Goal: Transaction & Acquisition: Obtain resource

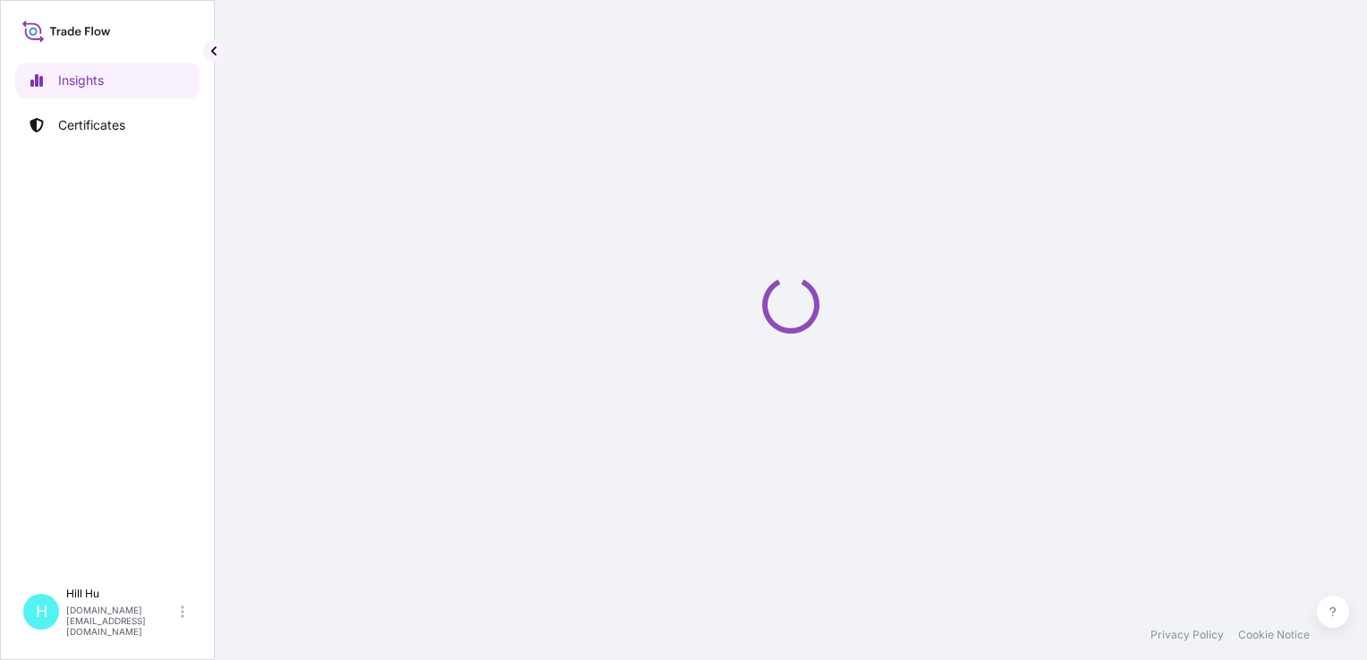
select select "2025"
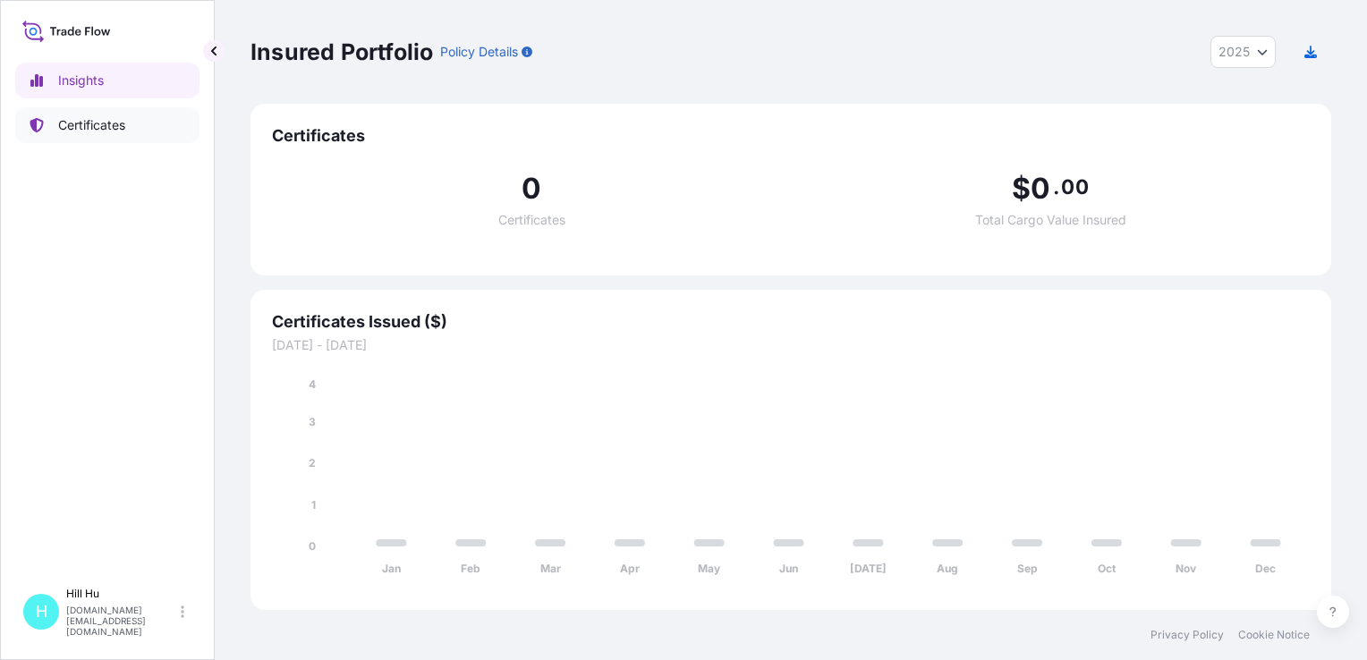
click at [95, 129] on p "Certificates" at bounding box center [91, 125] width 67 height 18
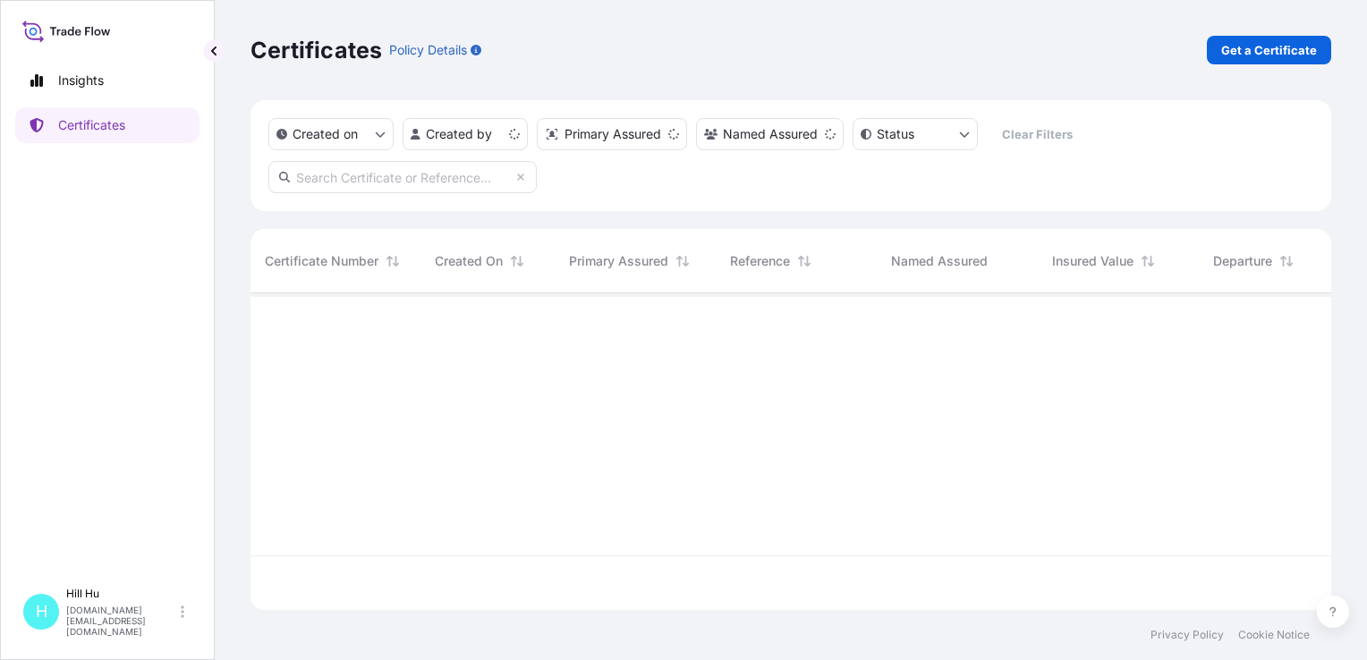
scroll to position [313, 1066]
click at [1288, 44] on p "Get a Certificate" at bounding box center [1269, 50] width 96 height 18
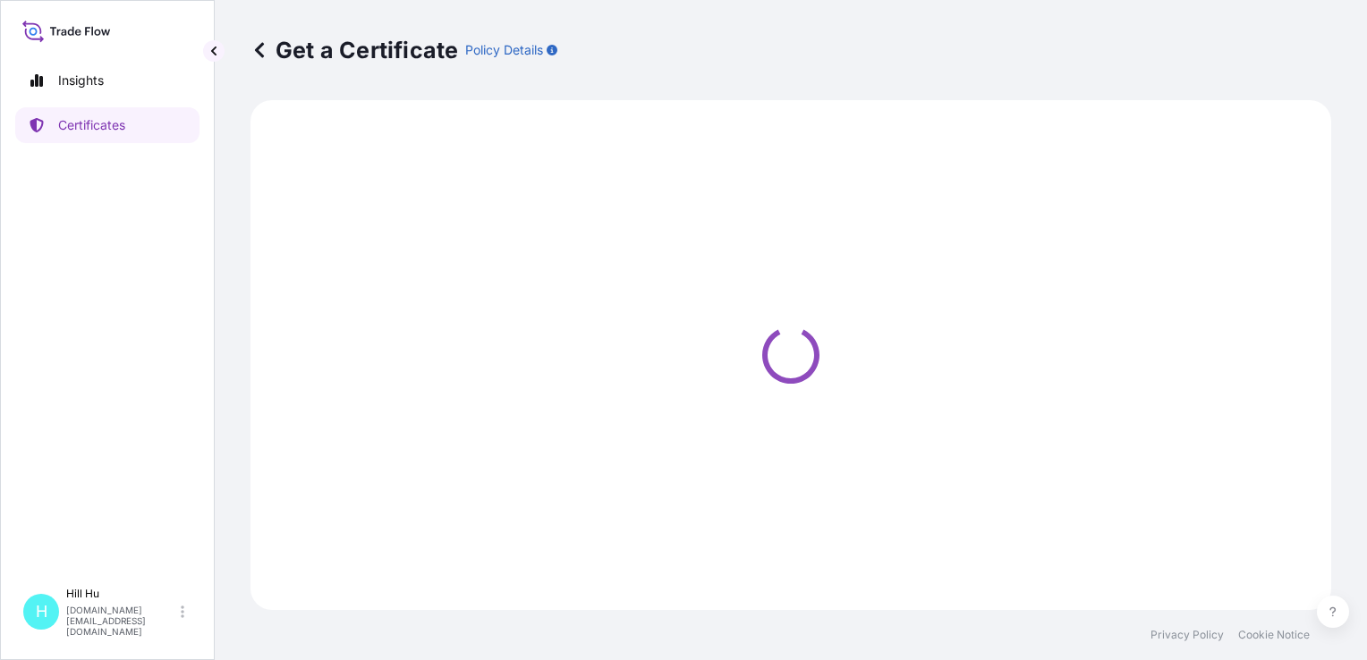
select select "Sea"
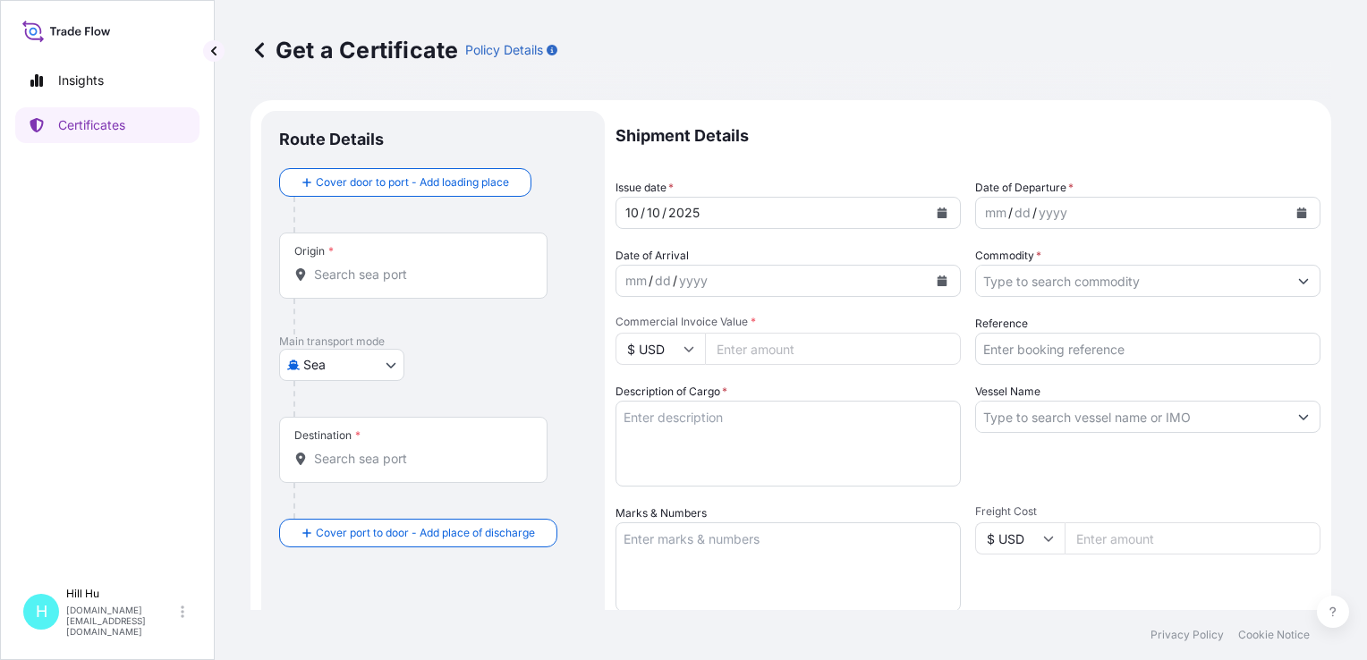
click at [380, 276] on input "Origin *" at bounding box center [419, 275] width 211 height 18
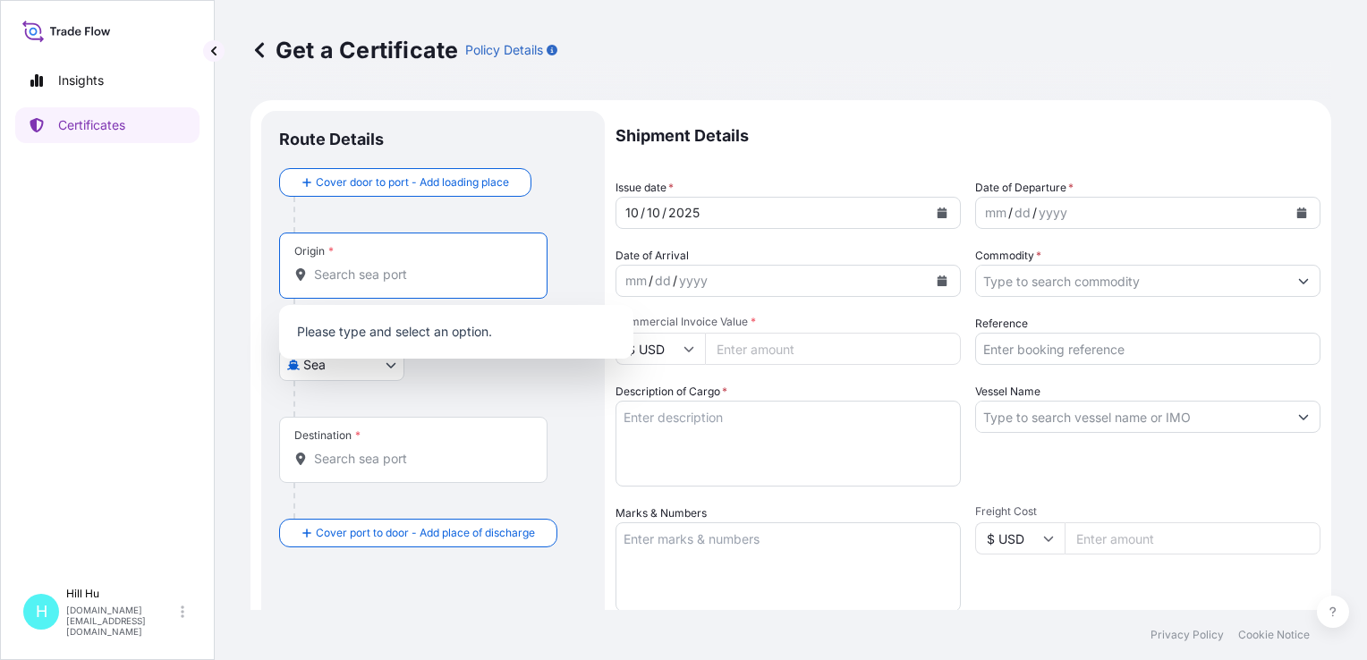
click at [380, 276] on input "Origin *" at bounding box center [419, 275] width 211 height 18
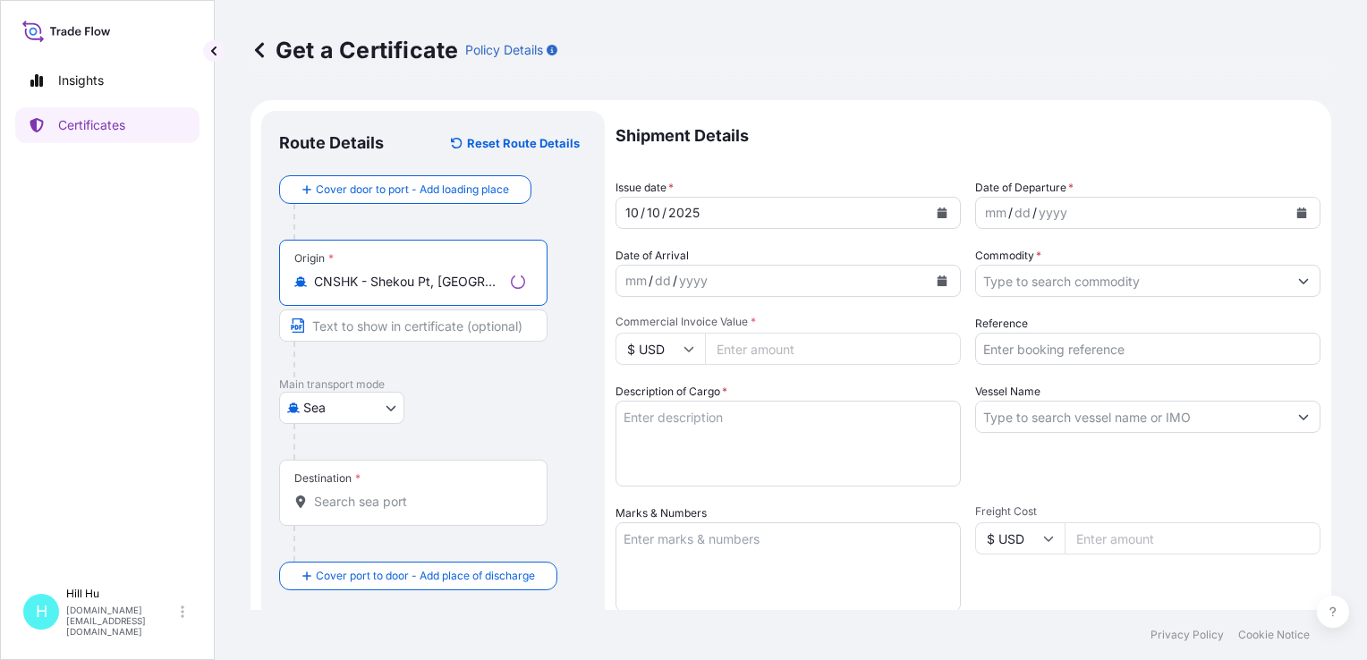
type input "CNSHK - Shekou Pt, China"
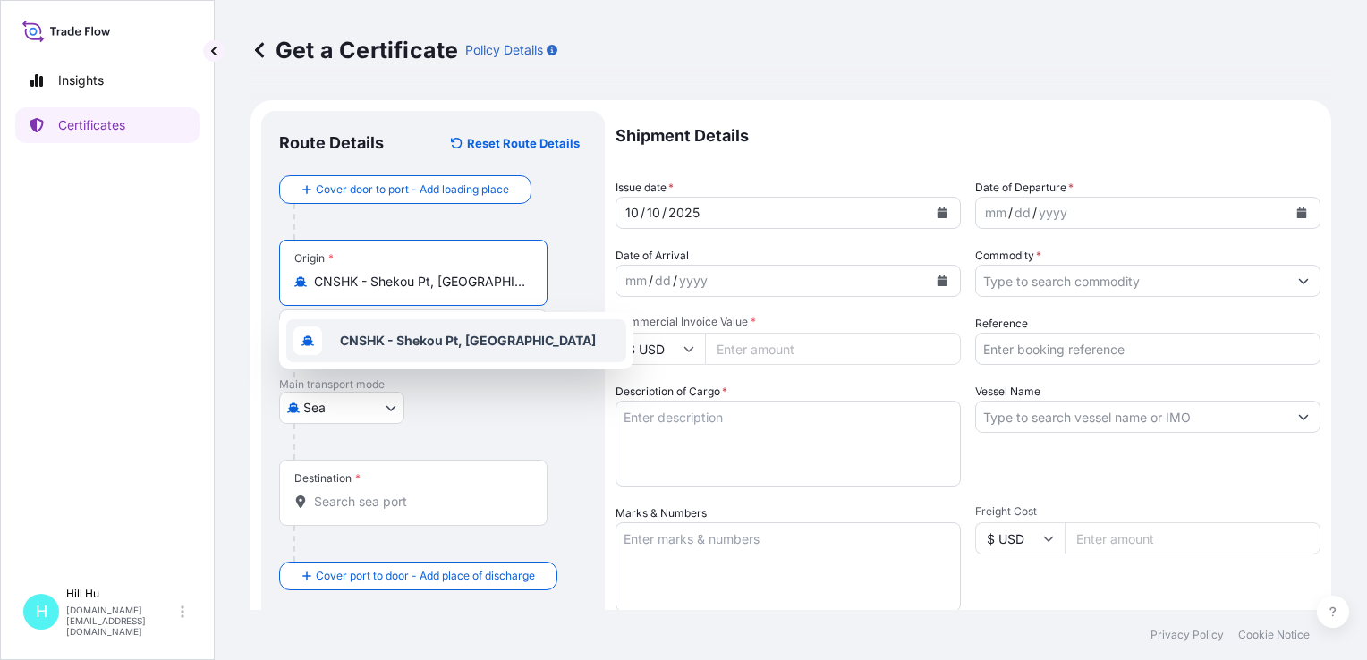
click at [410, 342] on b "CNSHK - Shekou Pt, China" at bounding box center [468, 340] width 256 height 15
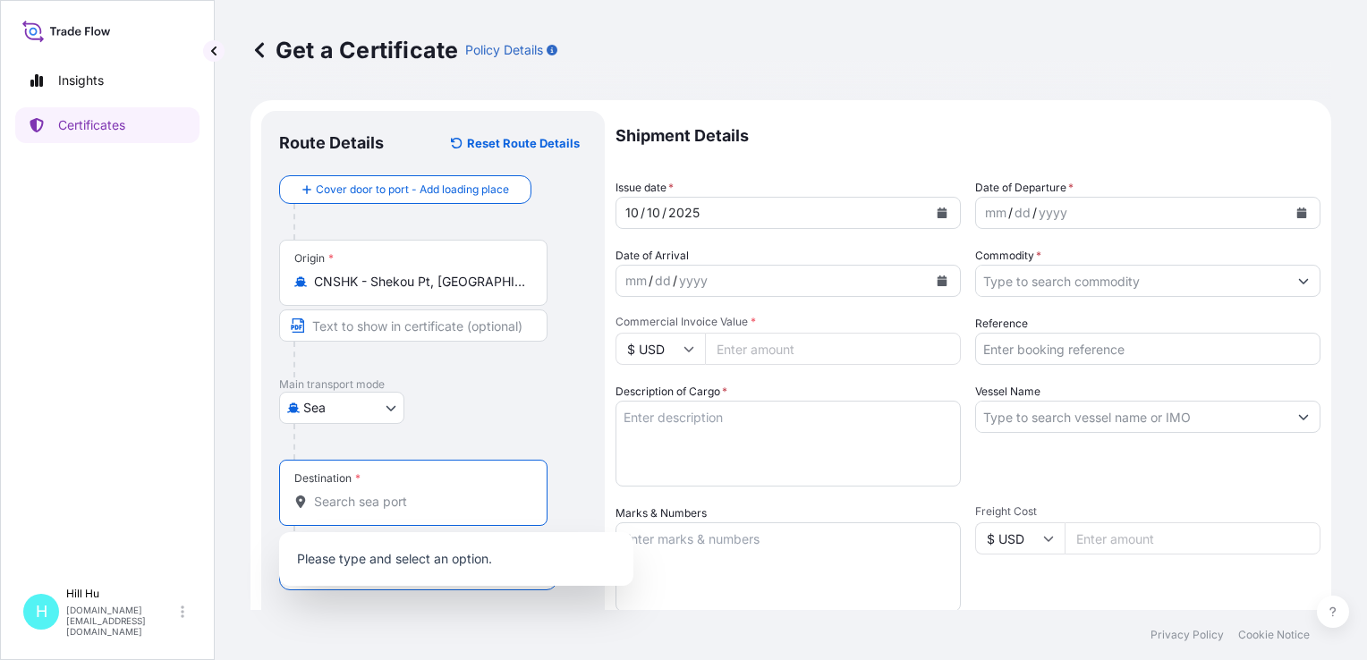
click at [326, 510] on input "Destination *" at bounding box center [419, 502] width 211 height 18
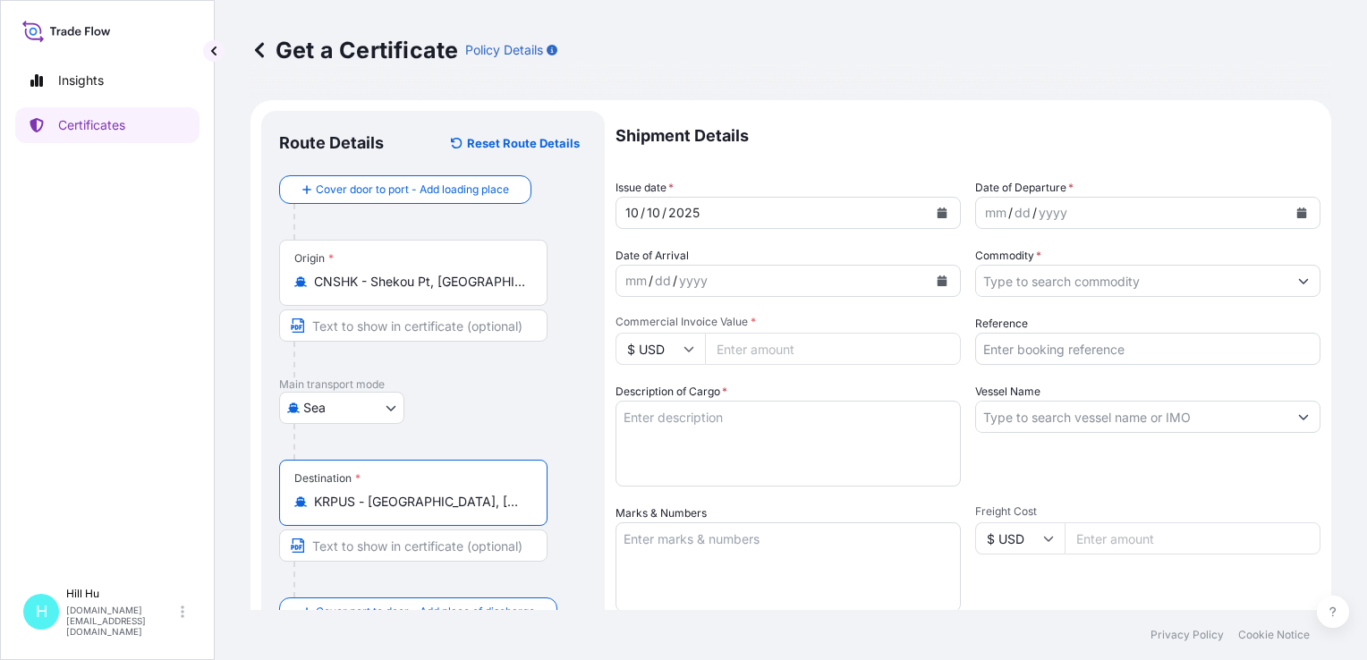
type input "KRPUS - Busan, Korea, South"
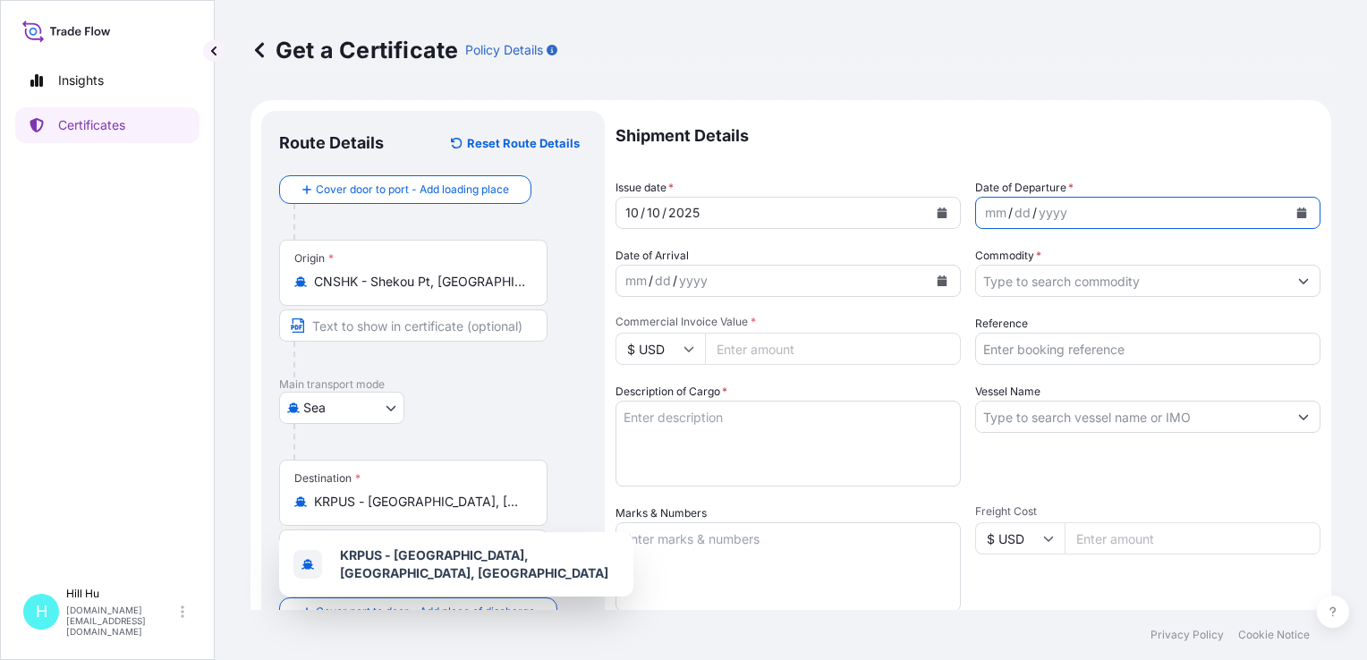
click at [1296, 208] on icon "Calendar" at bounding box center [1301, 212] width 11 height 11
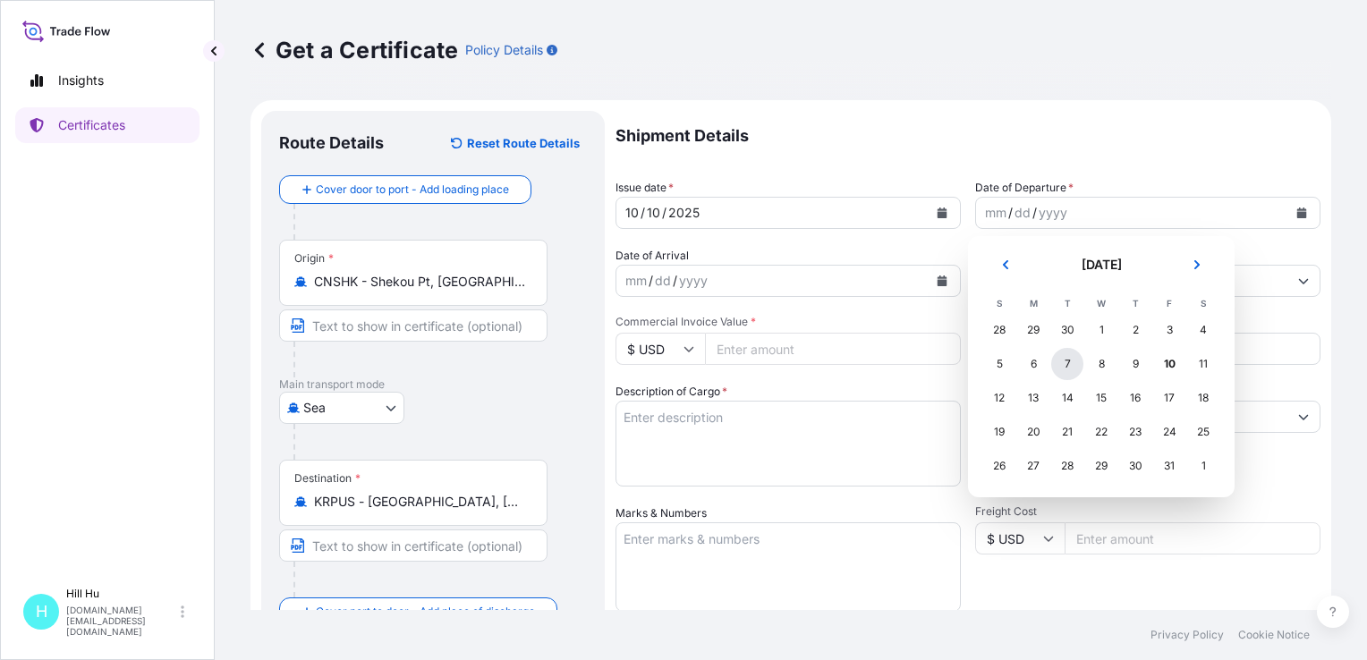
click at [1070, 369] on div "7" at bounding box center [1067, 364] width 32 height 32
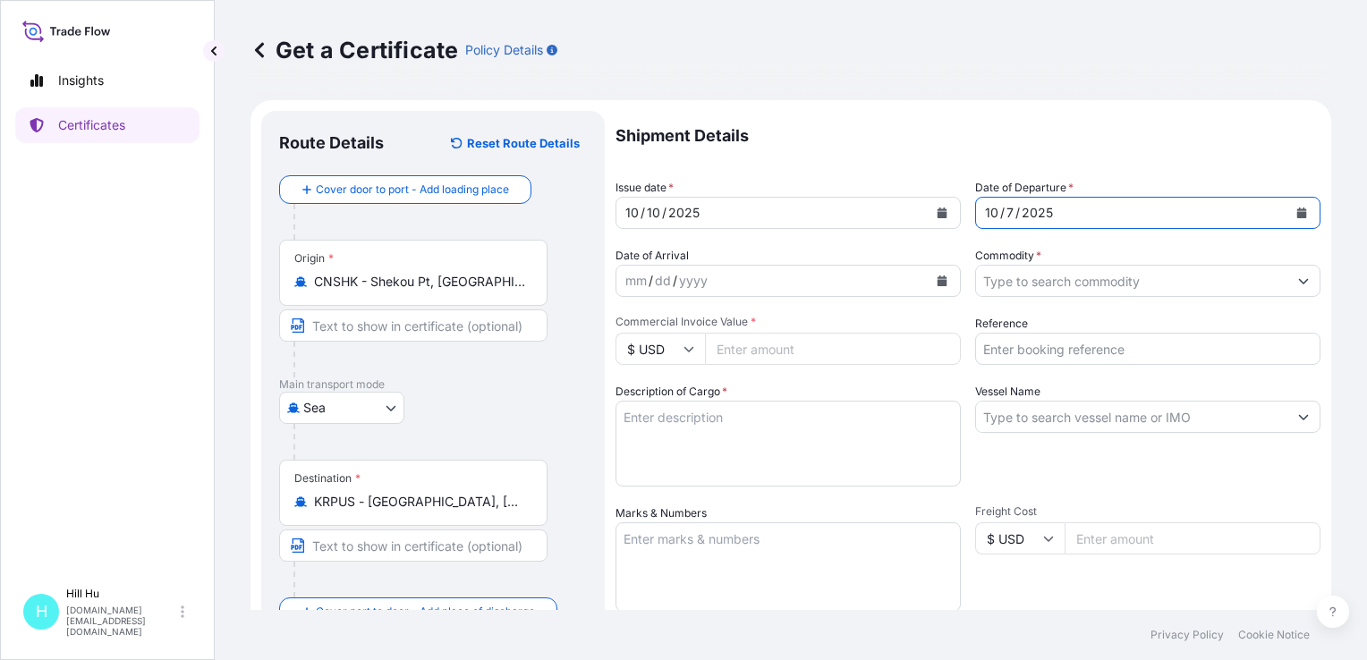
click at [687, 348] on icon at bounding box center [688, 348] width 11 height 11
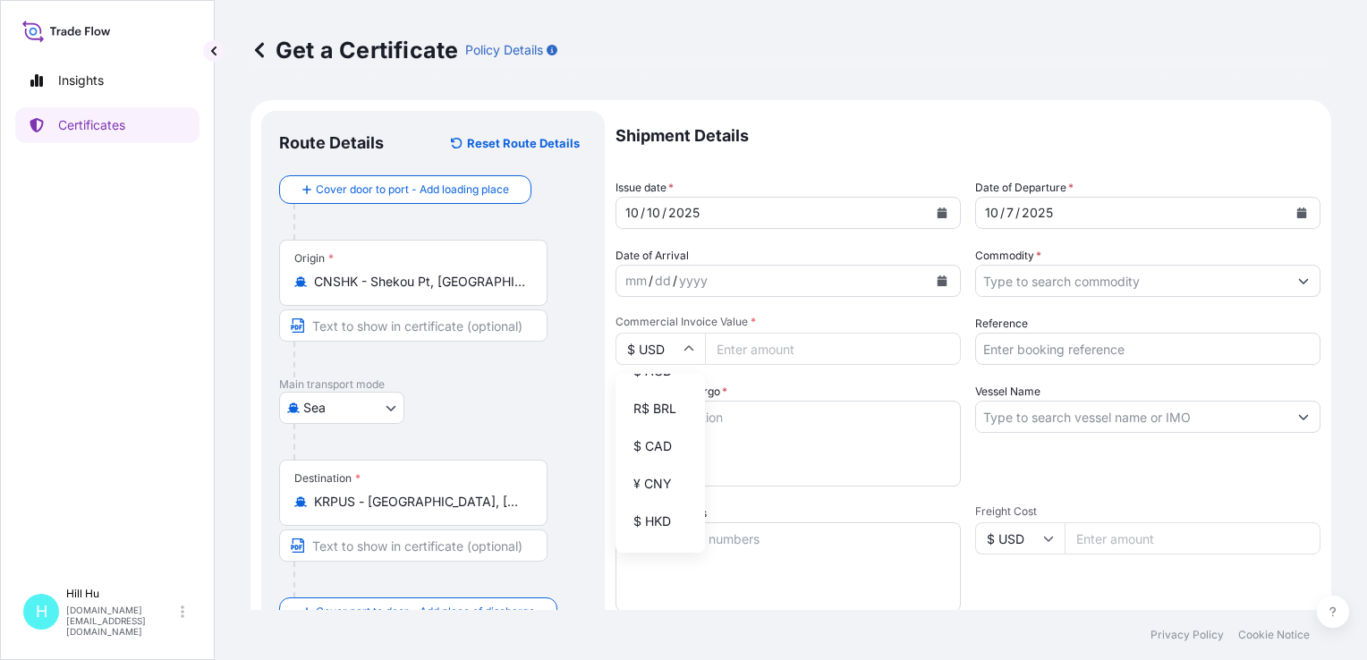
scroll to position [179, 0]
click at [639, 497] on div "¥ CNY" at bounding box center [659, 482] width 75 height 34
type input "¥ CNY"
click at [753, 354] on input "Commercial Invoice Value *" at bounding box center [833, 349] width 256 height 32
paste input "239260.32"
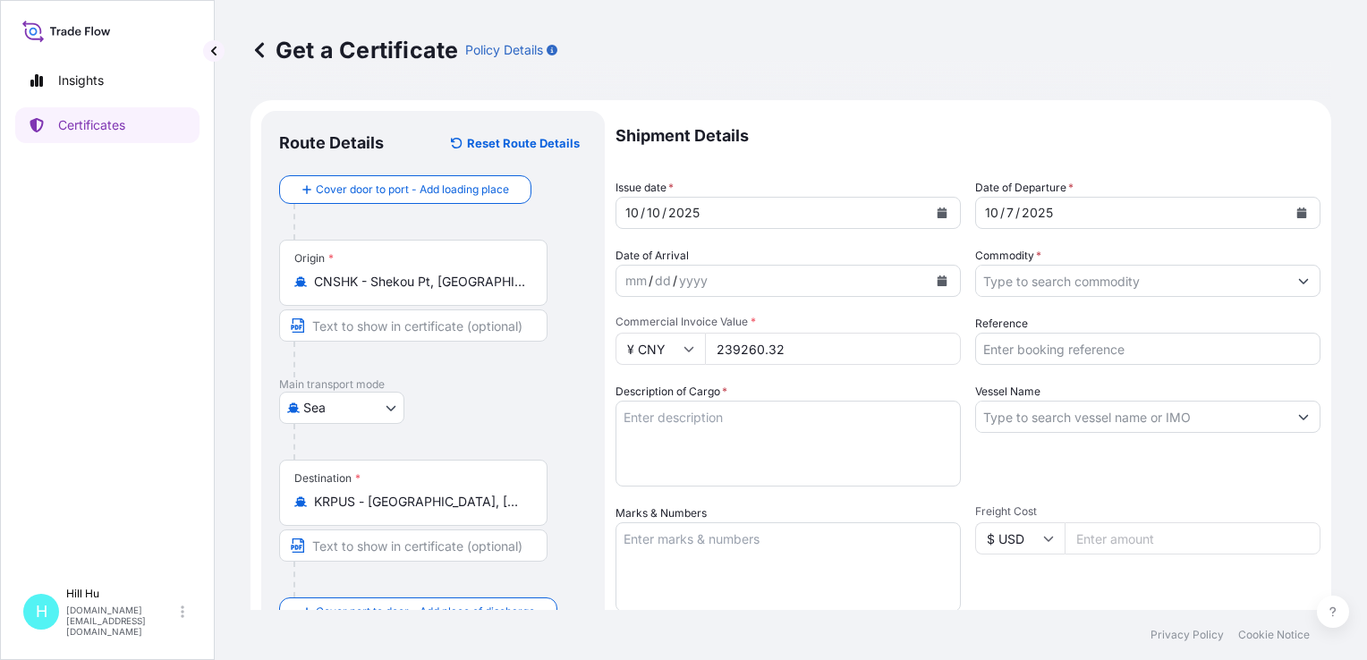
type input "239260.32"
click at [683, 432] on textarea "Description of Cargo *" at bounding box center [787, 444] width 345 height 86
click at [662, 427] on textarea "Description of Cargo *" at bounding box center [787, 444] width 345 height 86
paste textarea "SCHULADUR PCR GF 30 BLK 968001, BG25HT"
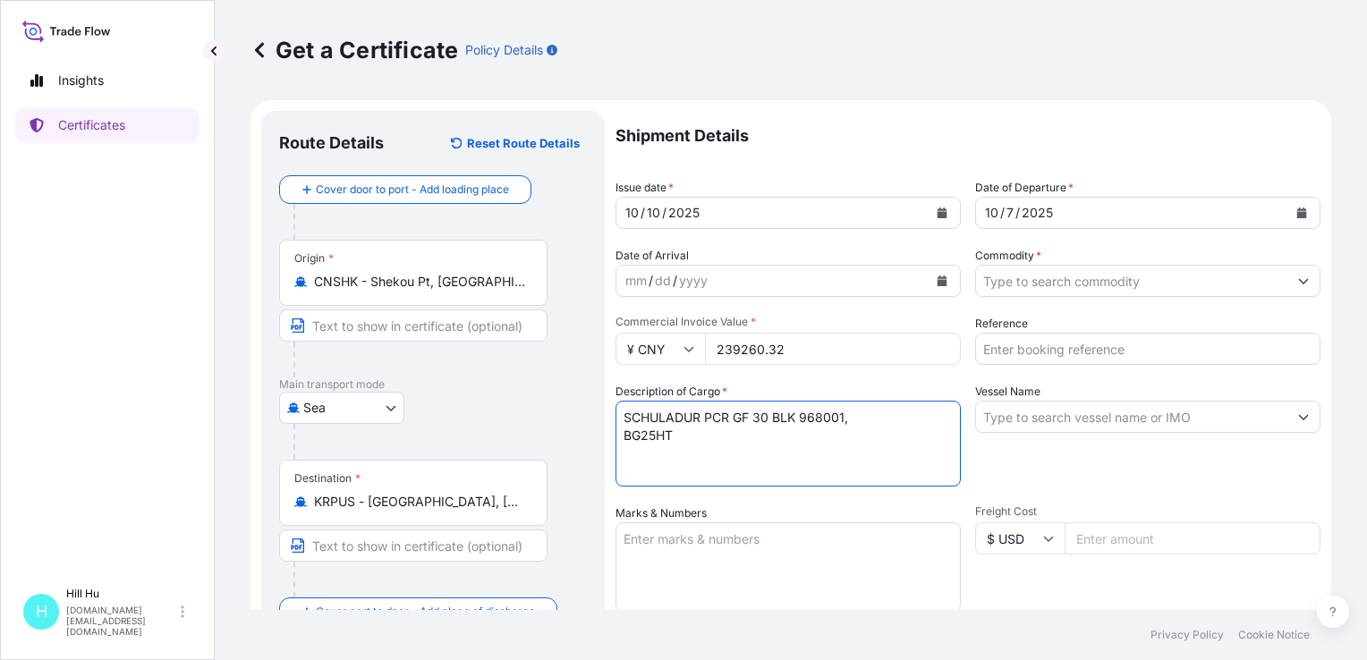
drag, startPoint x: 708, startPoint y: 437, endPoint x: 723, endPoint y: 449, distance: 19.1
click at [708, 437] on textarea "SCHULADUR PCR GF 30 BLK 968001, BG25HT" at bounding box center [787, 444] width 345 height 86
click at [729, 466] on textarea "SCHULADUR PCR GF 30 BLK 968001, BG25HT N.W.: TOTAL:" at bounding box center [787, 444] width 345 height 86
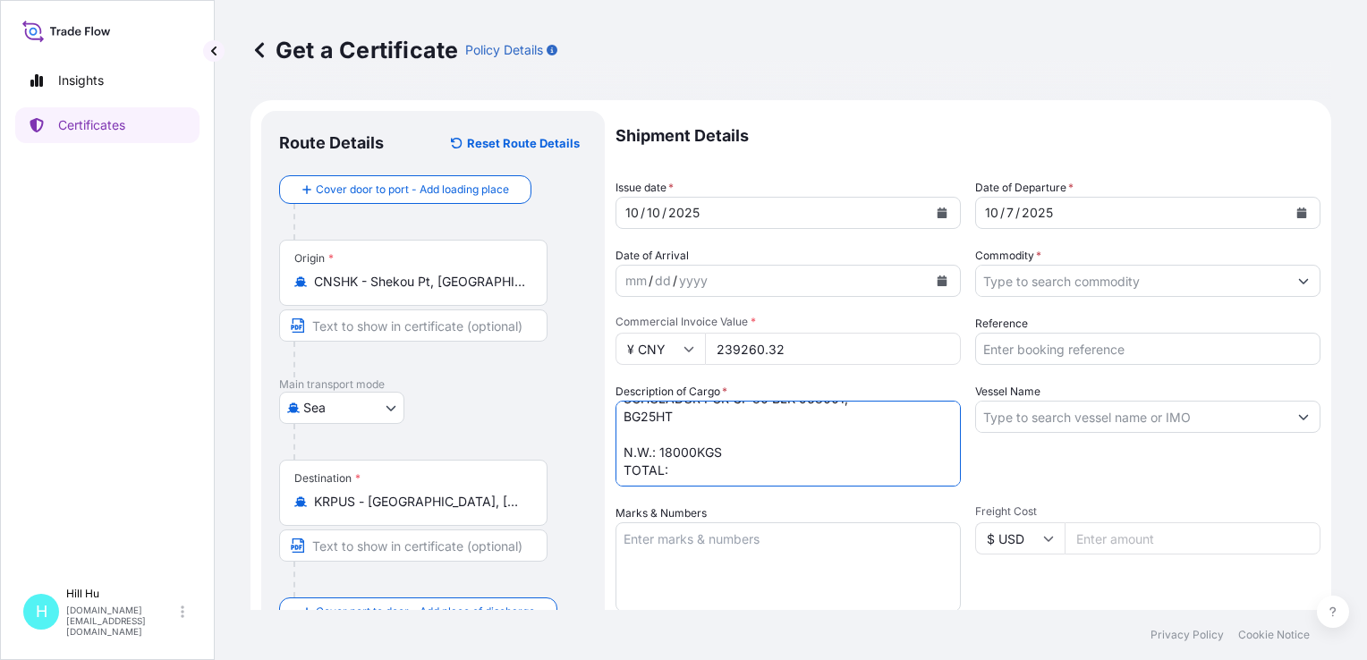
click at [694, 478] on textarea "SCHULADUR PCR GF 30 BLK 968001, BG25HT N.W.: 18000KGS TOTAL:" at bounding box center [787, 444] width 345 height 86
type textarea "SCHULADUR PCR GF 30 BLK 968001, BG25HT N.W.: 18000KGS TOTAL: 18PALLETS/720BAGS"
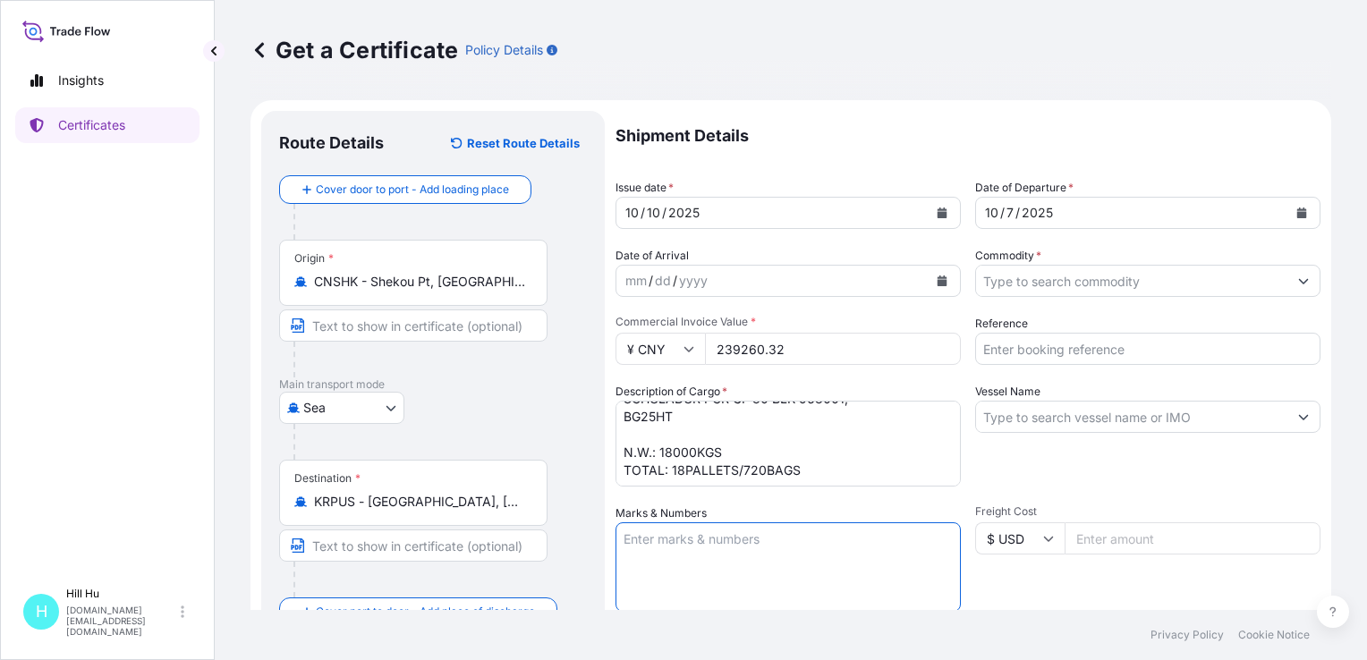
click at [723, 538] on textarea "Marks & Numbers" at bounding box center [787, 566] width 345 height 89
click at [664, 543] on textarea "Marks & Numbers" at bounding box center [787, 566] width 345 height 89
paste textarea "LyondellBasell"
type textarea "LyondellBasell"
click at [1039, 277] on input "Commodity *" at bounding box center [1131, 281] width 311 height 32
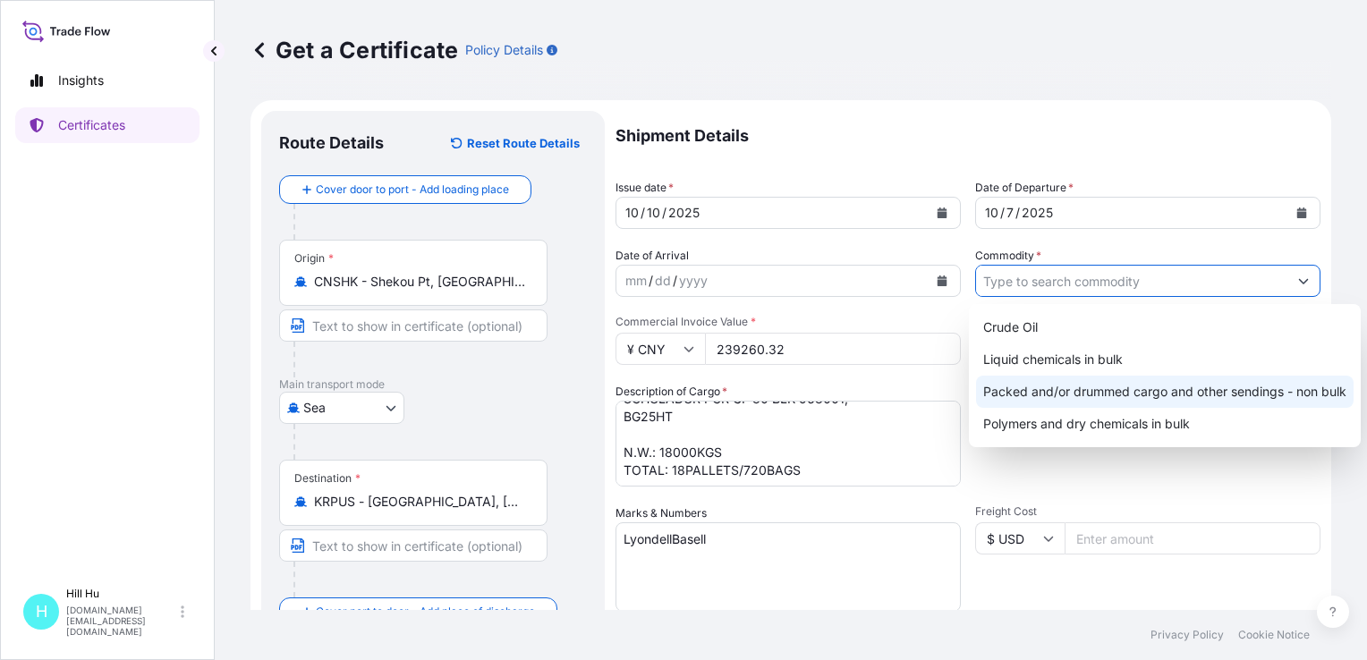
click at [1047, 389] on div "Packed and/or drummed cargo and other sendings - non bulk" at bounding box center [1164, 392] width 377 height 32
type input "Packed and/or drummed cargo and other sendings - non bulk"
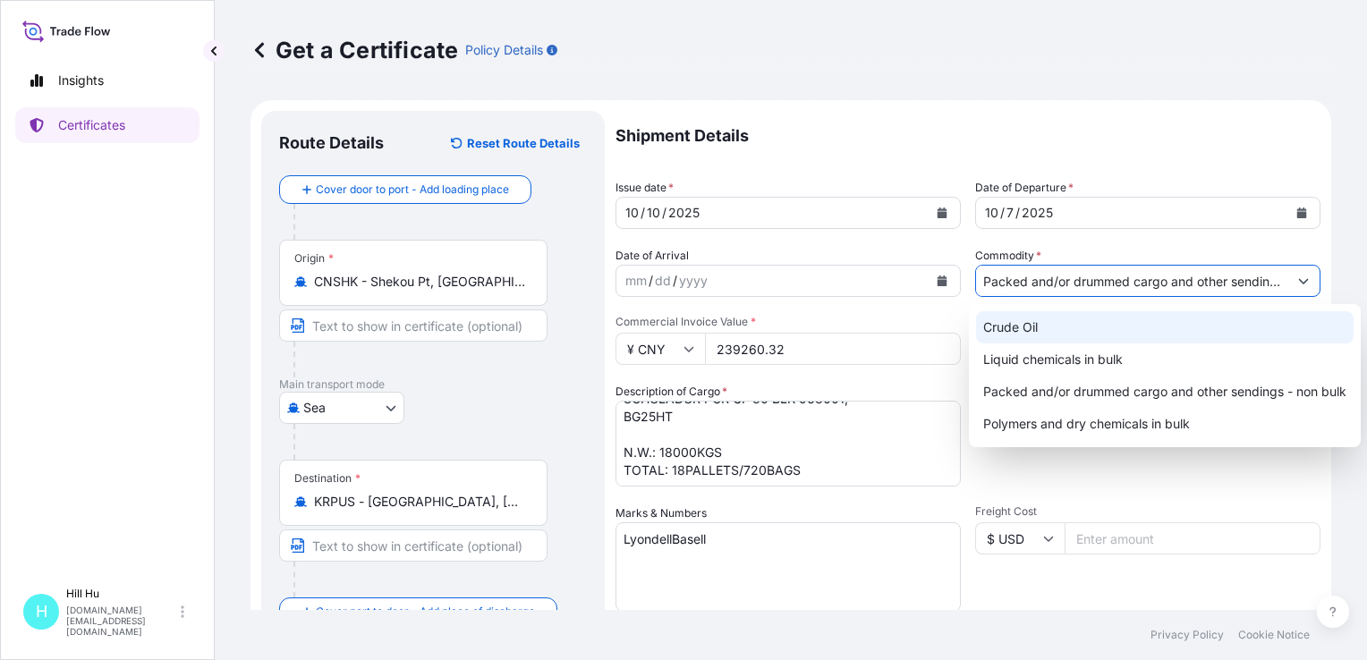
click at [1036, 270] on input "Packed and/or drummed cargo and other sendings - non bulk" at bounding box center [1131, 281] width 311 height 32
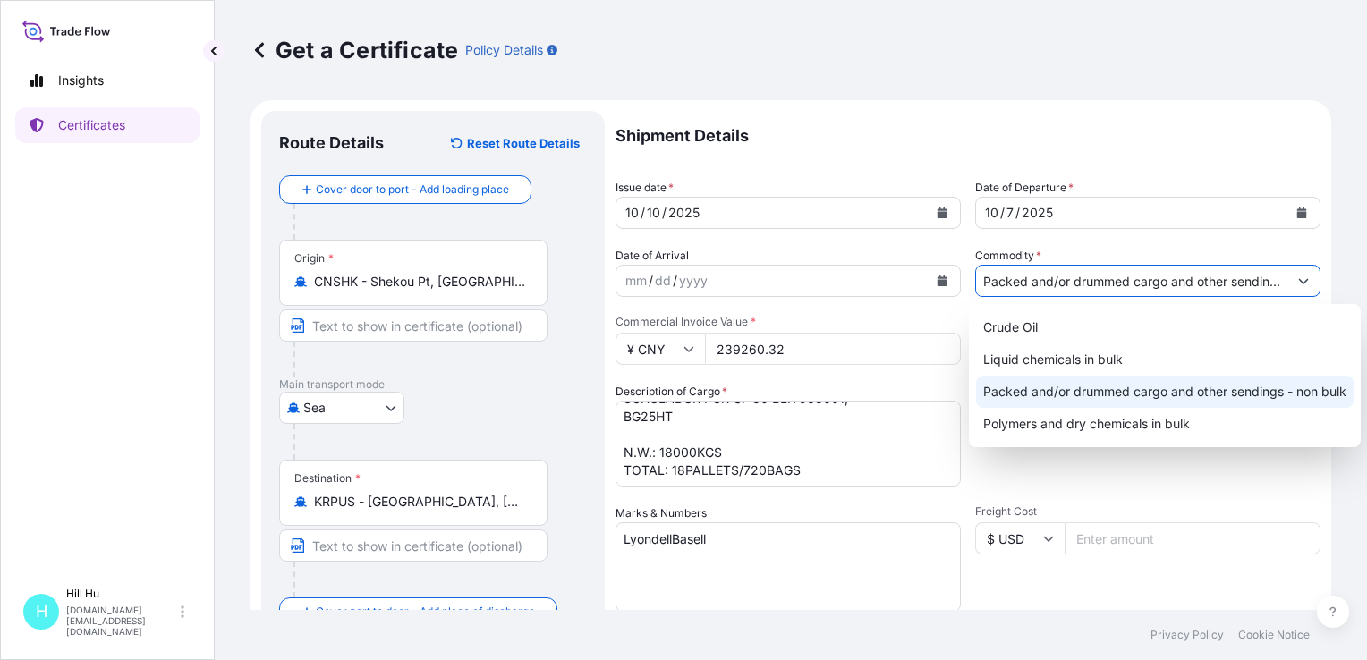
click at [1049, 383] on div "Packed and/or drummed cargo and other sendings - non bulk" at bounding box center [1164, 392] width 377 height 32
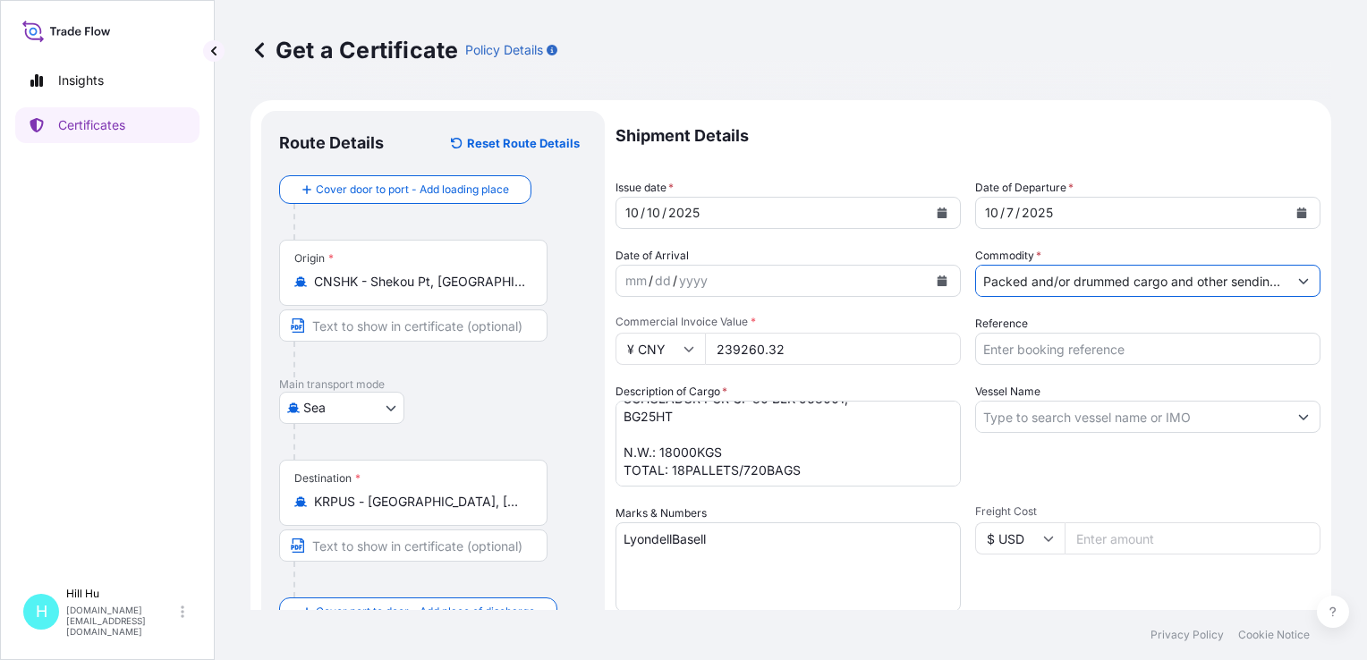
click at [1026, 351] on input "Reference" at bounding box center [1147, 349] width 345 height 32
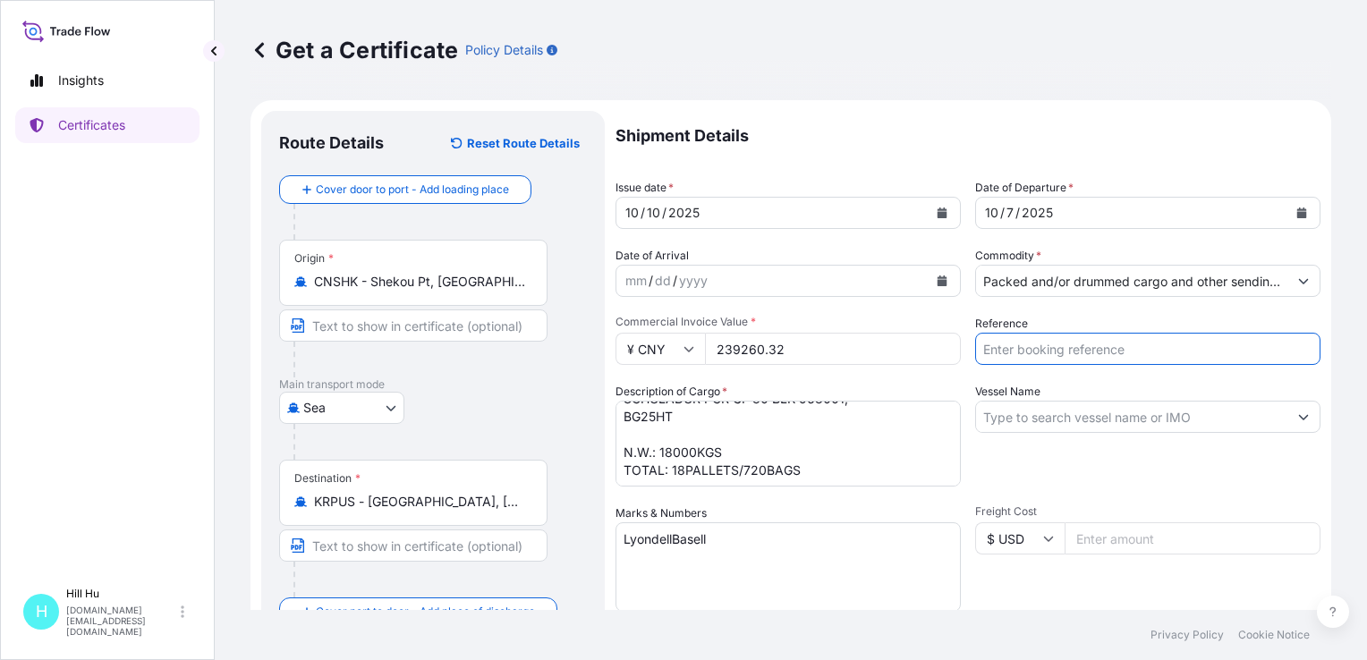
paste input "5013200320"
type input "5013200320"
click at [1058, 317] on div "Reference 5013200320" at bounding box center [1147, 340] width 345 height 50
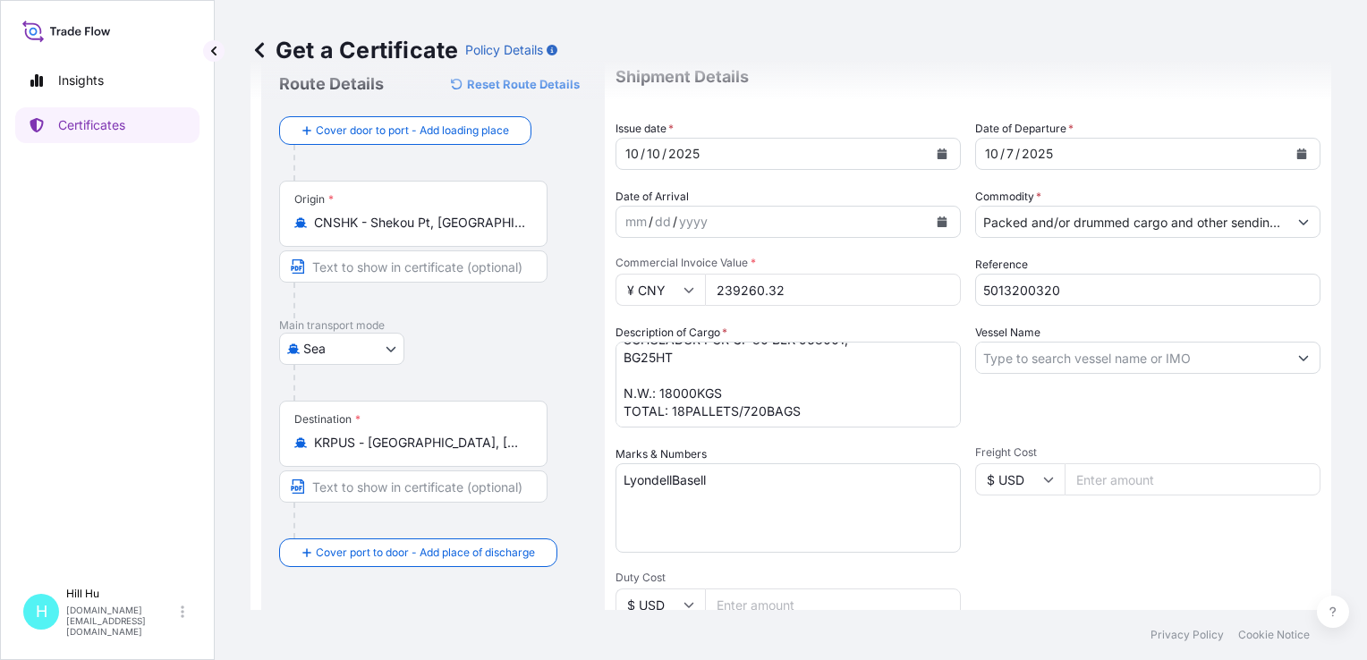
scroll to position [89, 0]
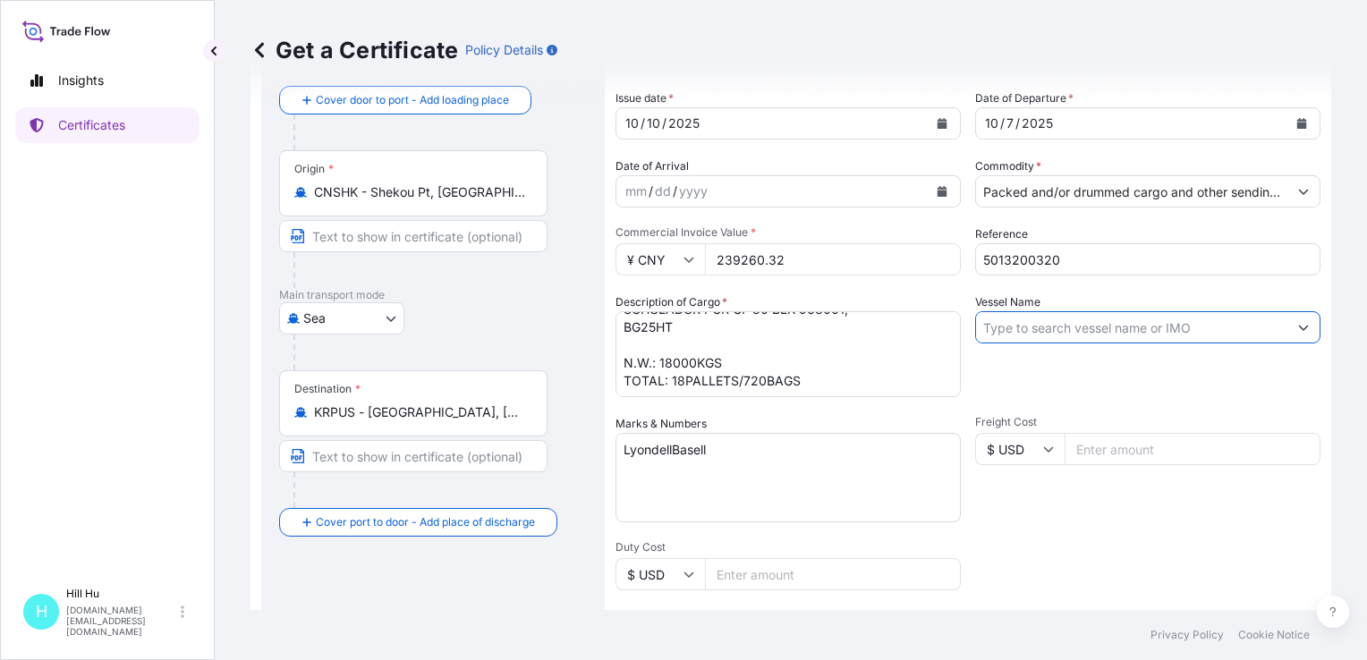
click at [1082, 322] on input "Vessel Name" at bounding box center [1131, 327] width 311 height 32
paste input "TS SHEKOU"
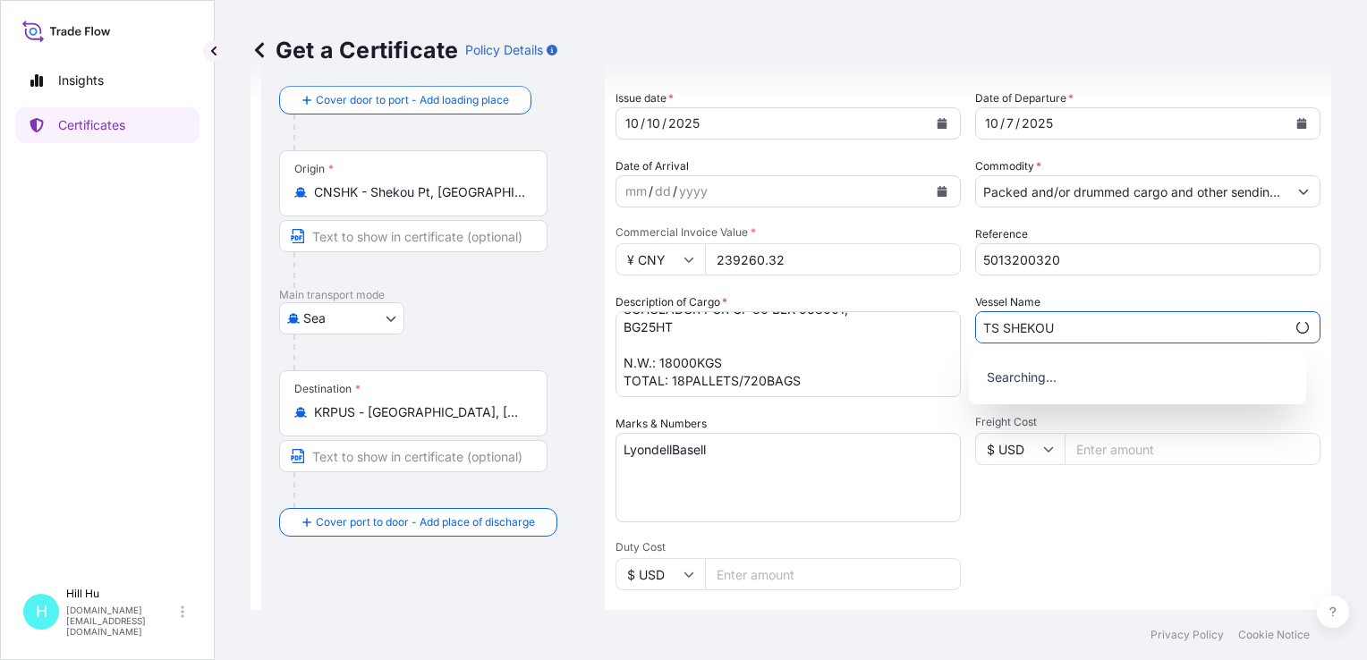
type input "TS SHEKOU"
click at [1191, 504] on div "Freight Cost $ USD" at bounding box center [1147, 468] width 345 height 107
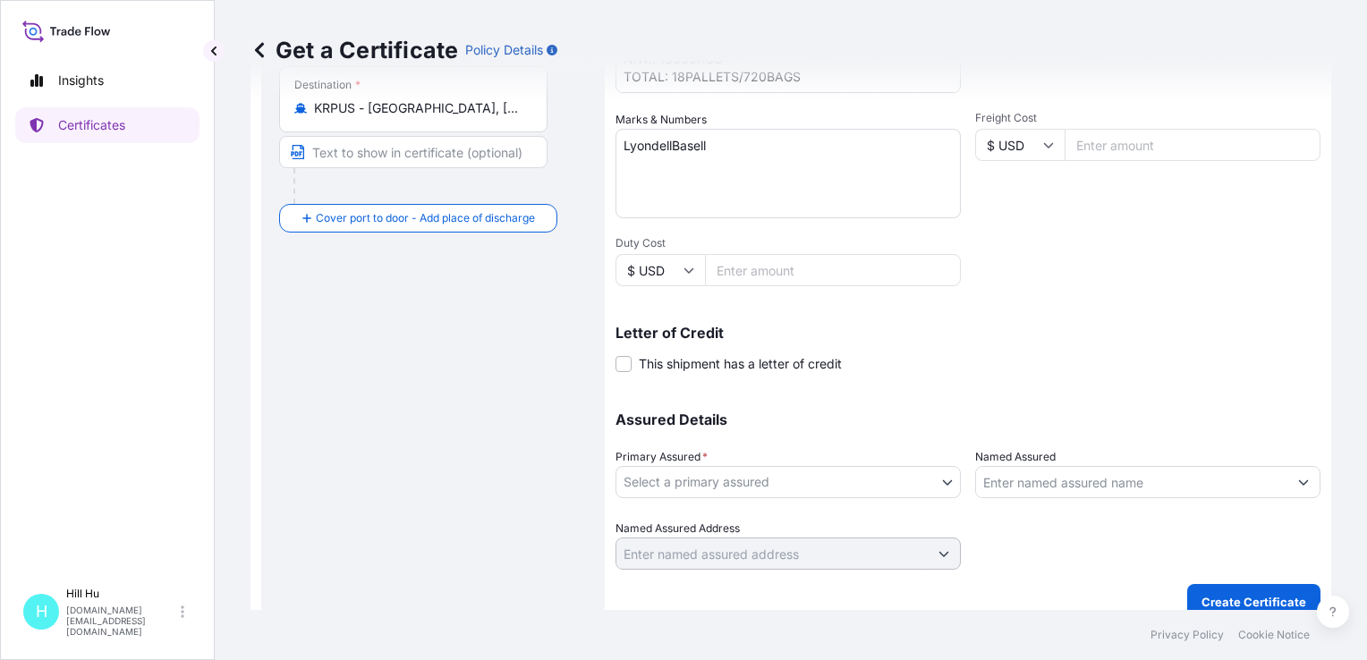
scroll to position [412, 0]
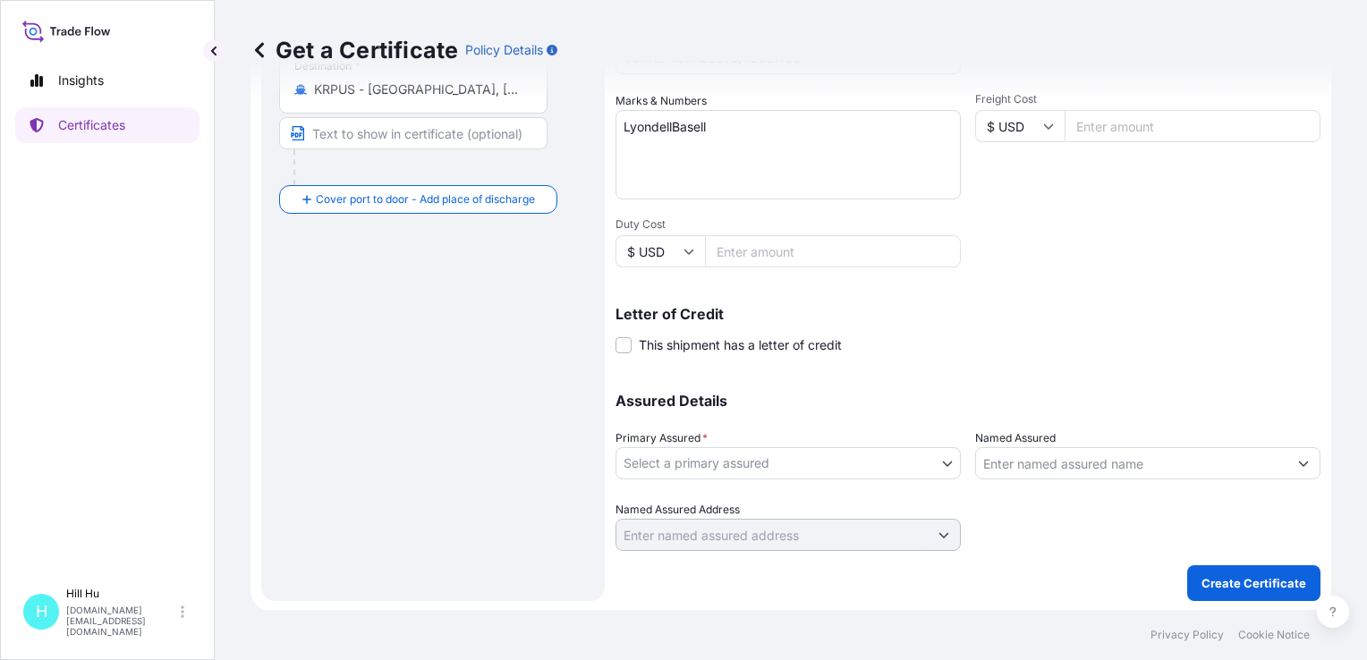
click at [781, 455] on body "0 options available. Insights Certificates H Hill Hu hill.hu@lyondellbasell.com…" at bounding box center [683, 330] width 1367 height 660
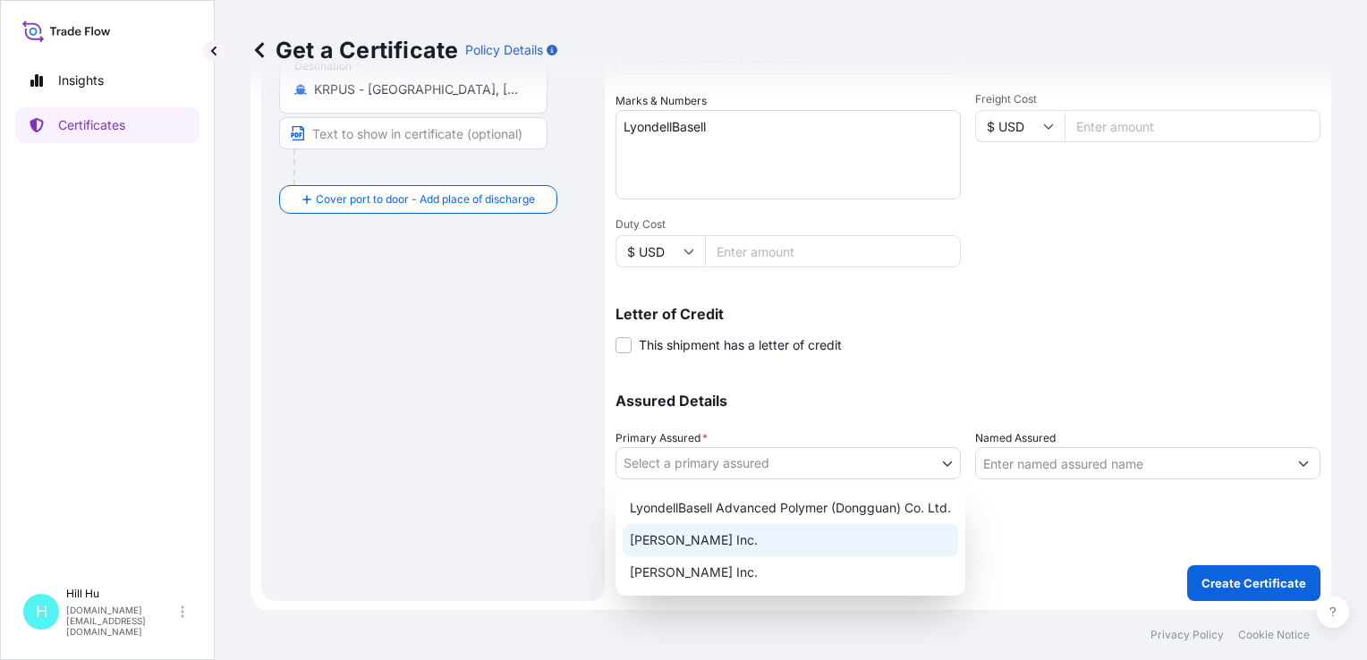
click at [701, 539] on div "A. Schulman Inc." at bounding box center [789, 540] width 335 height 32
select select "32057"
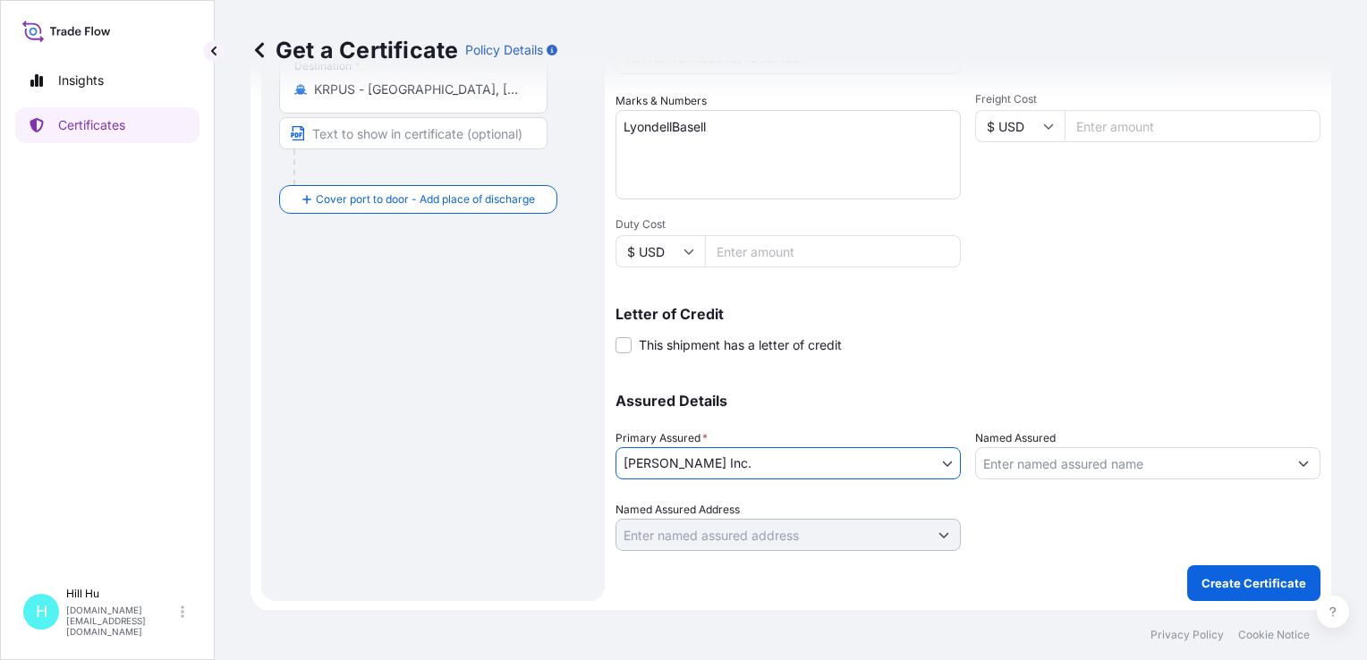
click at [1080, 467] on input "Named Assured" at bounding box center [1131, 463] width 311 height 32
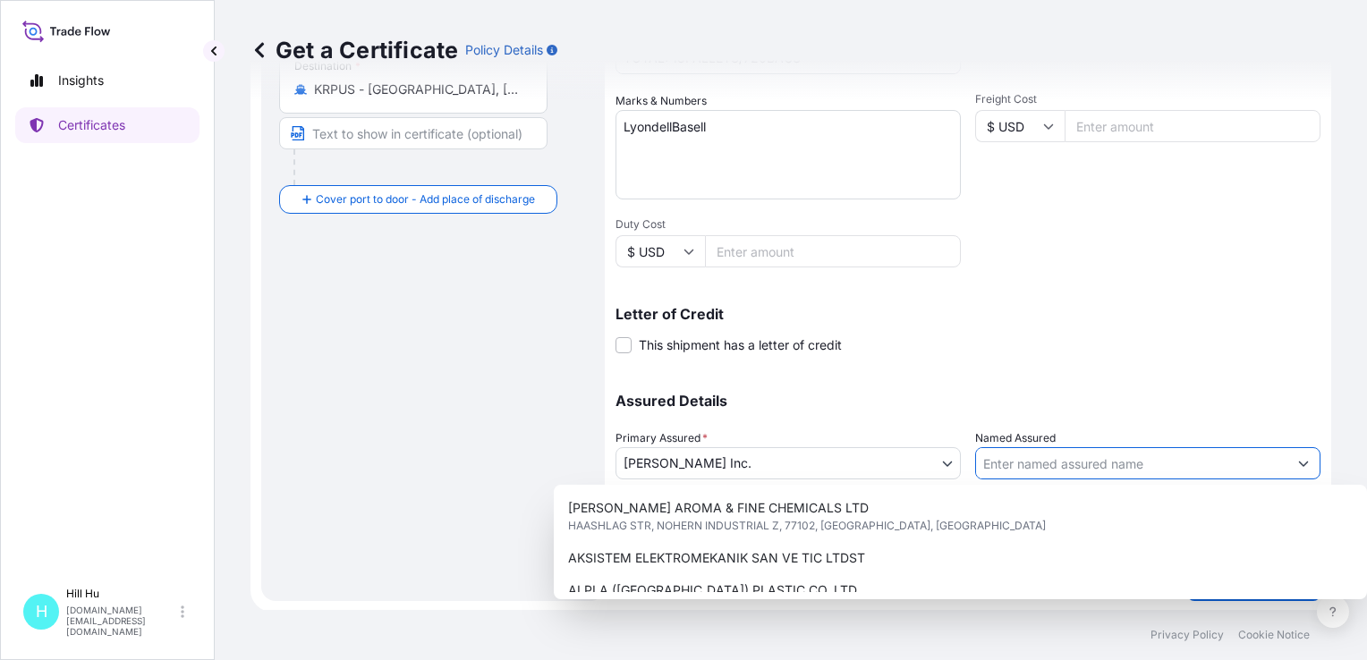
paste input "LyondellBasell Advanced Polymer(Dongguan) Co. Ltd"
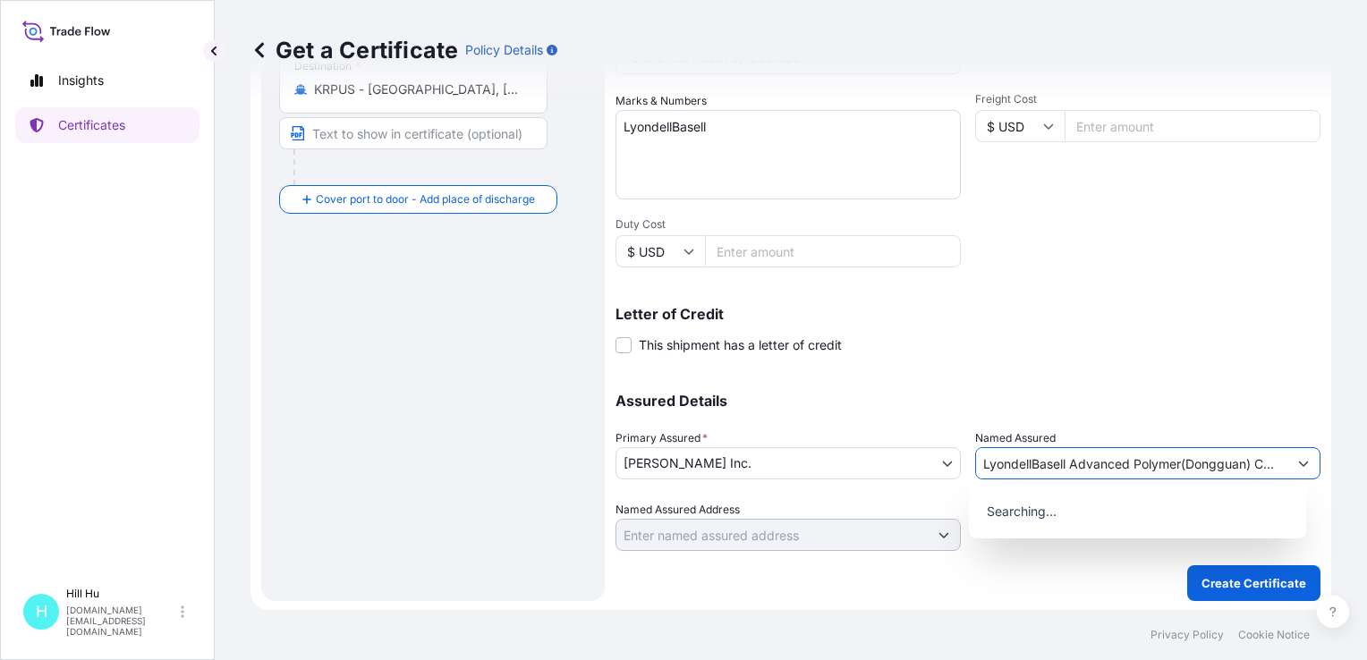
scroll to position [0, 25]
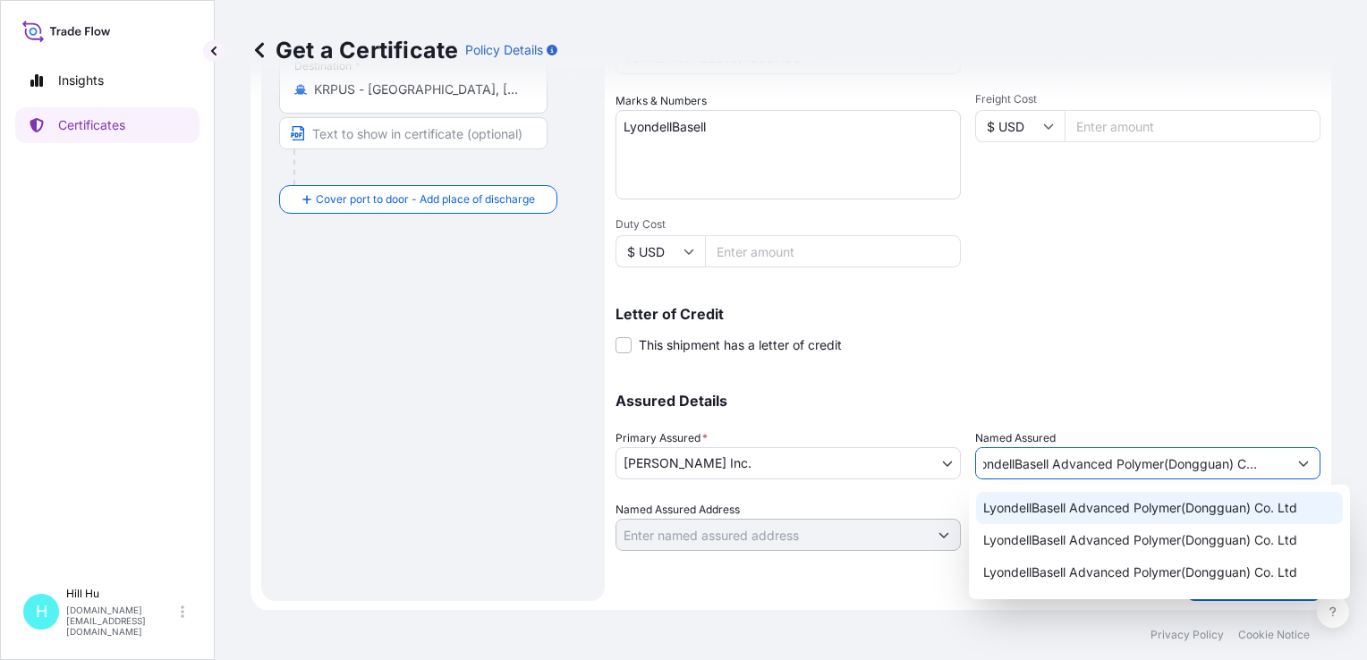
type input "LyondellBasell Advanced Polymer(Dongguan) Co. Ltd"
click at [1111, 362] on div "Shipment Details Issue date * 10 / 10 / 2025 Date of Departure * 10 / 7 / 2025 …" at bounding box center [967, 125] width 705 height 852
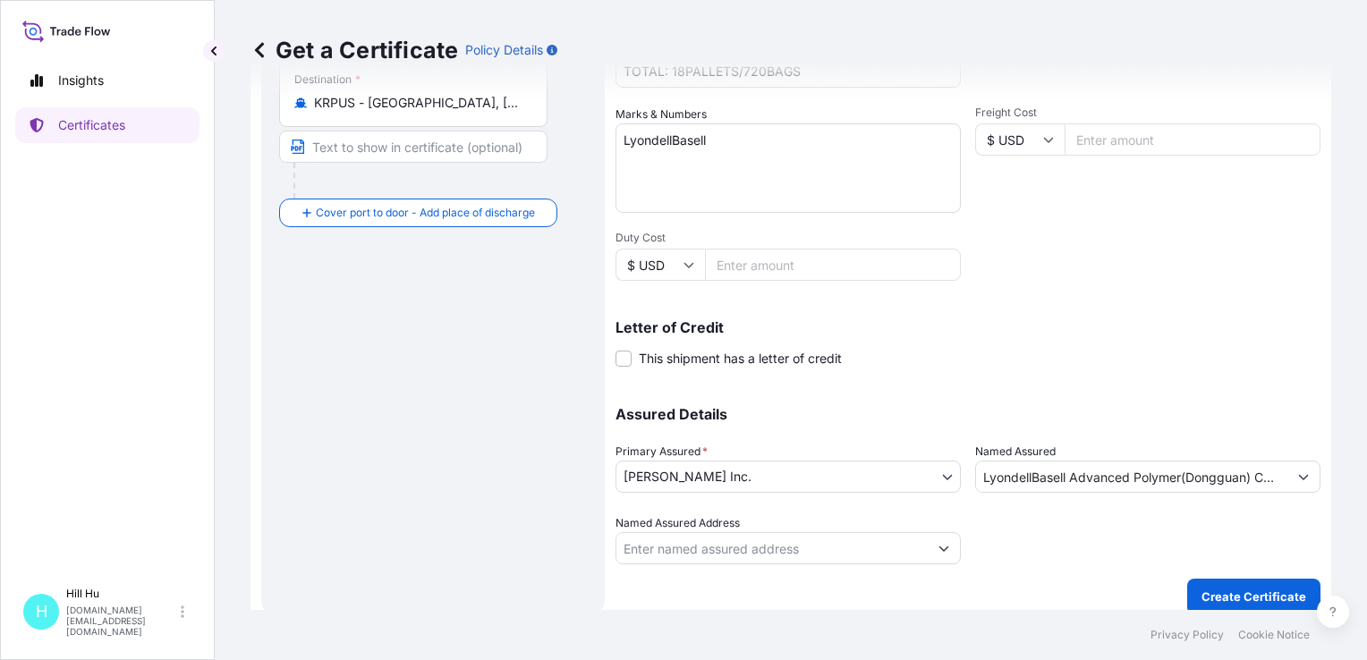
scroll to position [412, 0]
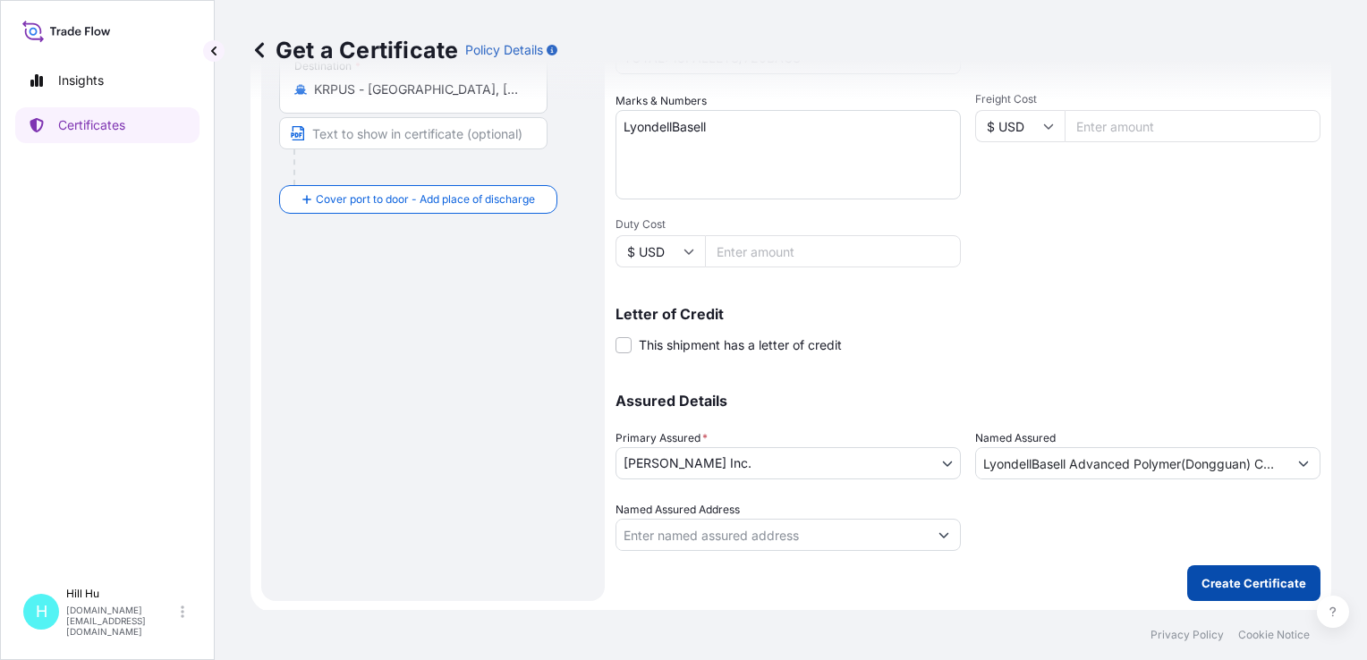
click at [1273, 583] on p "Create Certificate" at bounding box center [1253, 583] width 105 height 18
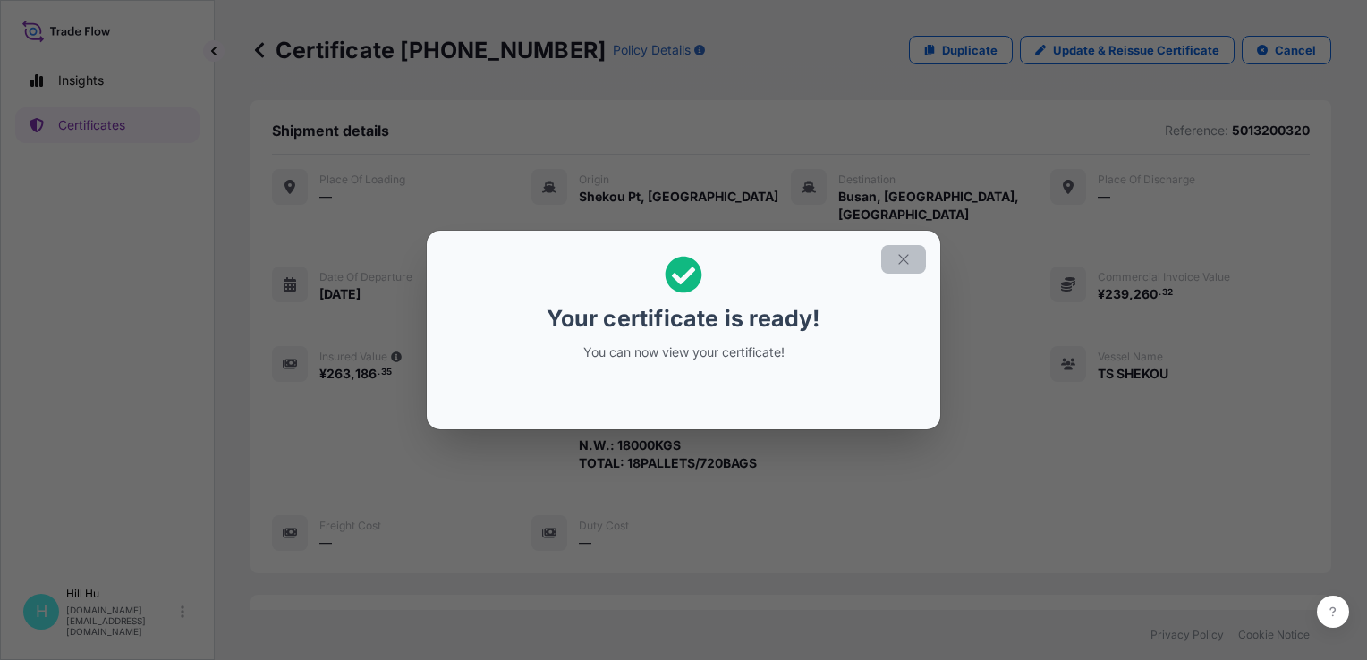
click at [914, 257] on button "button" at bounding box center [903, 259] width 45 height 29
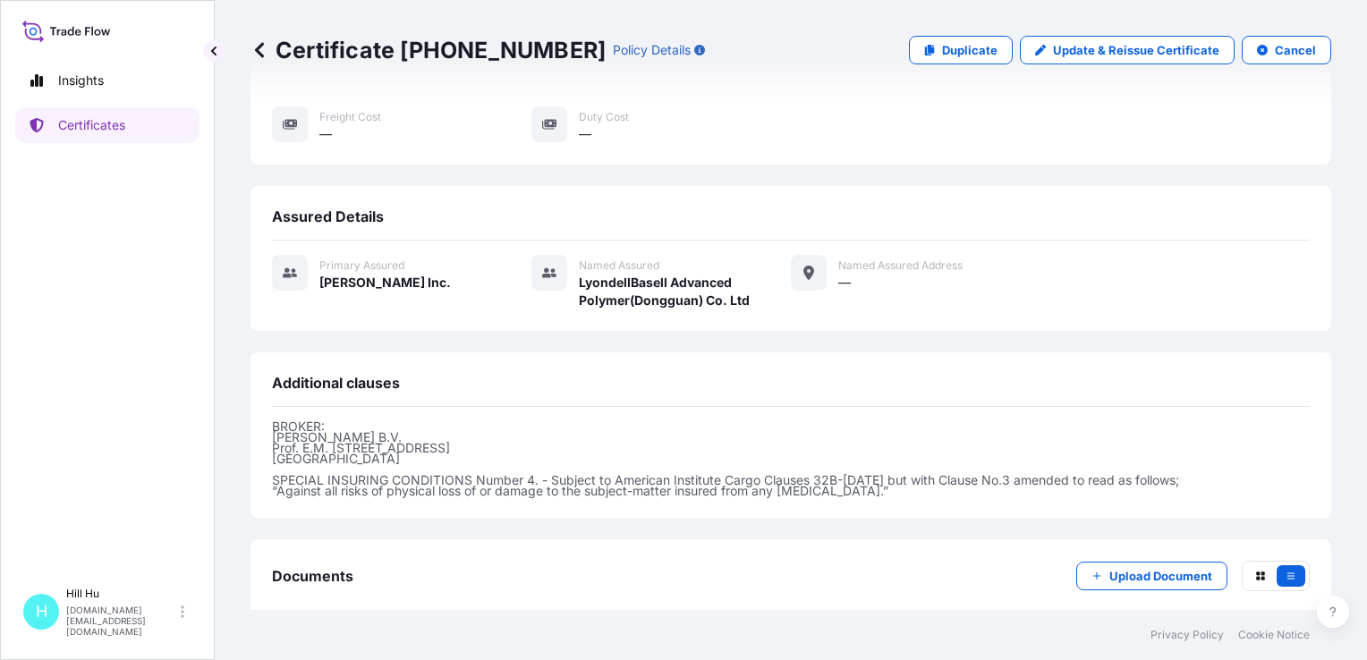
scroll to position [481, 0]
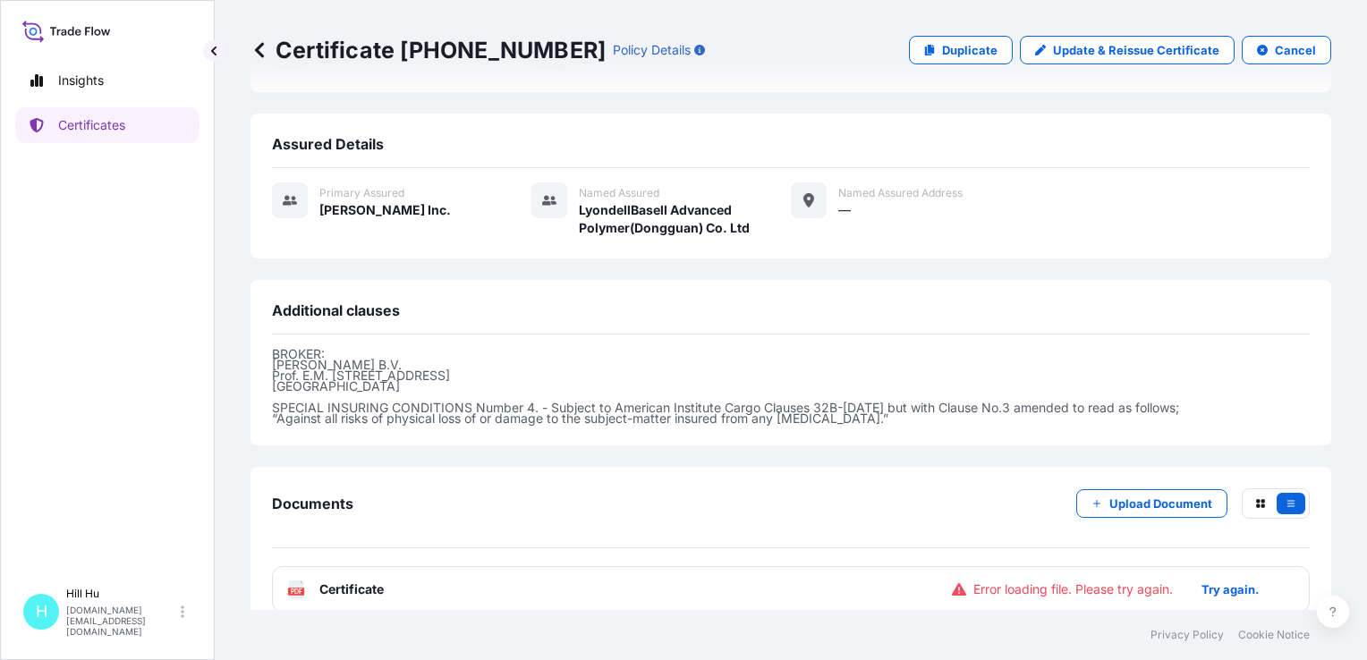
click at [322, 580] on span "Certificate" at bounding box center [351, 589] width 64 height 18
click at [1208, 580] on p "Try again." at bounding box center [1229, 589] width 57 height 18
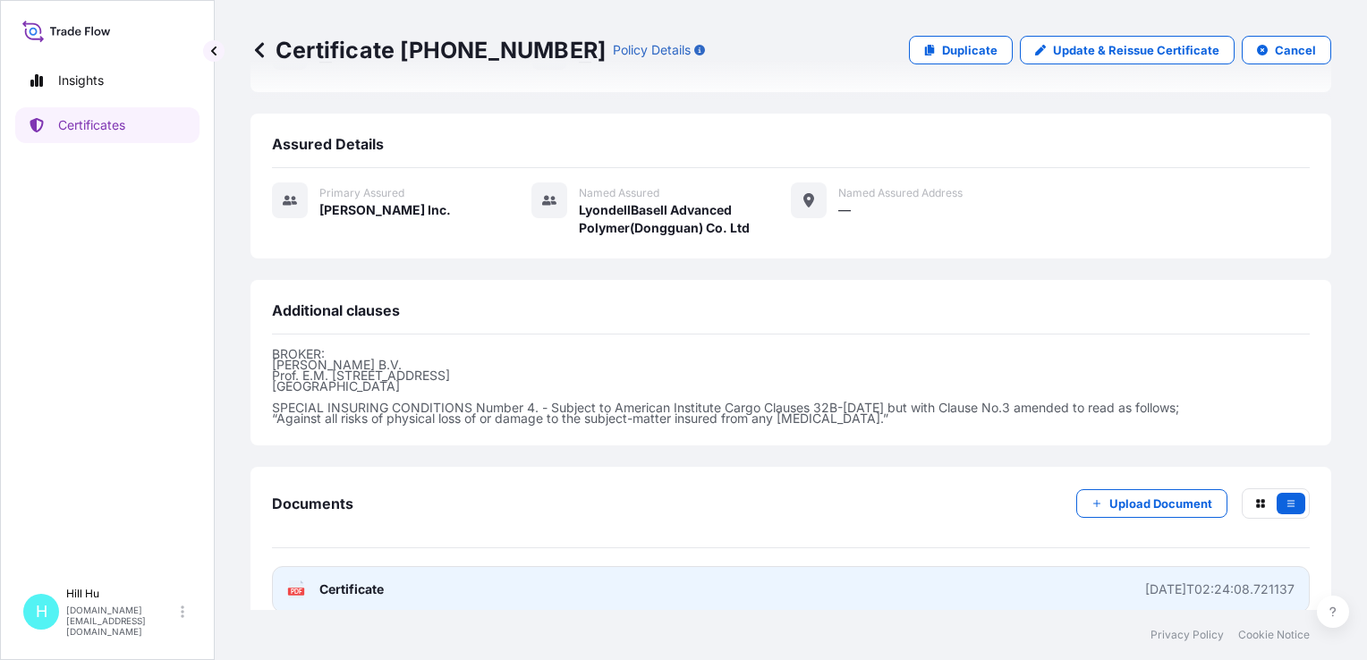
click at [351, 580] on span "Certificate" at bounding box center [351, 589] width 64 height 18
click at [343, 580] on span "Certificate" at bounding box center [351, 589] width 64 height 18
